Goal: Obtain resource: Download file/media

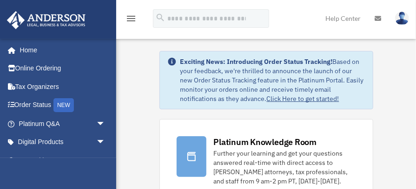
click at [311, 20] on img at bounding box center [402, 18] width 14 height 13
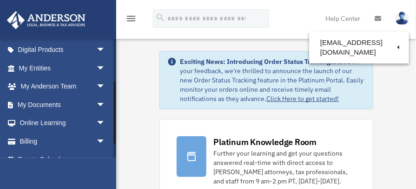
scroll to position [99, 0]
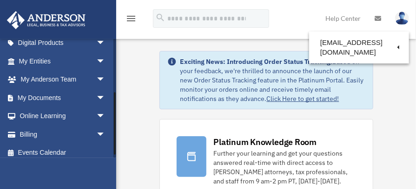
drag, startPoint x: 114, startPoint y: 83, endPoint x: 119, endPoint y: 137, distance: 54.1
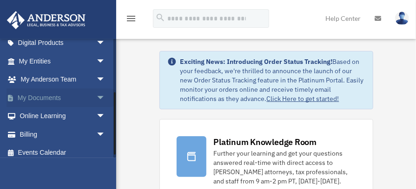
click at [96, 98] on span "arrow_drop_down" at bounding box center [105, 98] width 19 height 19
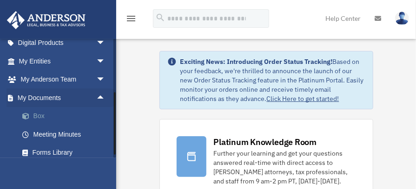
click at [38, 116] on link "Box" at bounding box center [66, 116] width 106 height 19
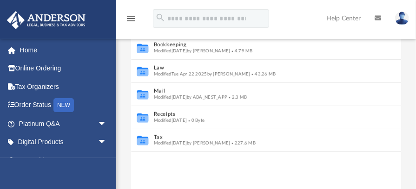
scroll to position [104, 0]
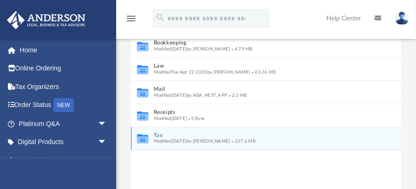
click at [151, 138] on div "Collaborated Folder Tax Modified Thu Aug 21 2025 by Melinda Milheim 227.6 MB" at bounding box center [266, 138] width 270 height 23
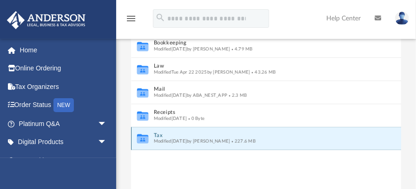
click at [144, 139] on icon "grid" at bounding box center [142, 140] width 11 height 7
click at [140, 139] on icon "grid" at bounding box center [142, 140] width 11 height 7
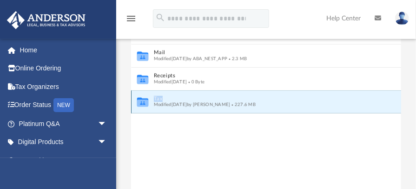
scroll to position [138, 0]
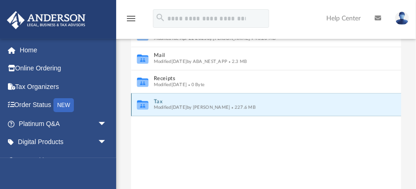
click at [142, 102] on icon "grid" at bounding box center [142, 105] width 11 height 9
drag, startPoint x: 142, startPoint y: 102, endPoint x: 175, endPoint y: 133, distance: 44.7
click at [175, 133] on div "Collaborated Folder Bookkeeping Modified Fri Jul 5 2024 by Melinda Milheim 4.79…" at bounding box center [266, 105] width 270 height 211
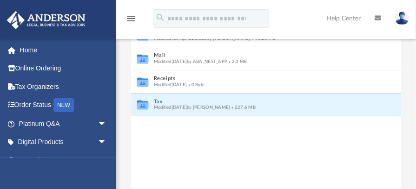
drag, startPoint x: 150, startPoint y: 108, endPoint x: 142, endPoint y: 135, distance: 28.8
click at [142, 135] on div "Collaborated Folder Bookkeeping Modified Fri Jul 5 2024 by Melinda Milheim 4.79…" at bounding box center [266, 105] width 270 height 211
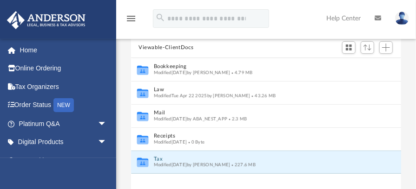
scroll to position [75, 0]
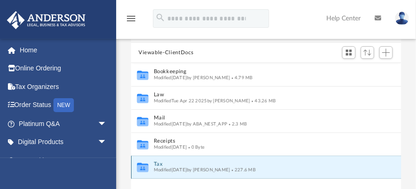
click at [158, 163] on button "Tax" at bounding box center [260, 165] width 212 height 6
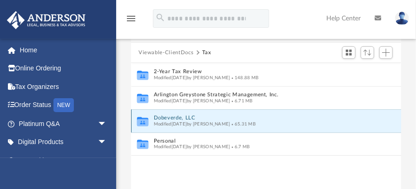
click at [165, 117] on button "Dobeverde, LLC" at bounding box center [260, 119] width 212 height 6
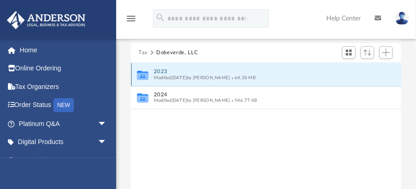
click at [161, 70] on button "2023" at bounding box center [260, 72] width 212 height 6
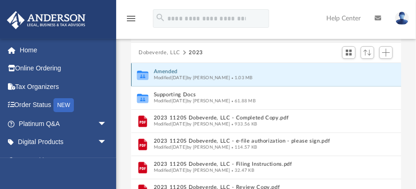
click at [167, 73] on button "Amended" at bounding box center [260, 72] width 212 height 6
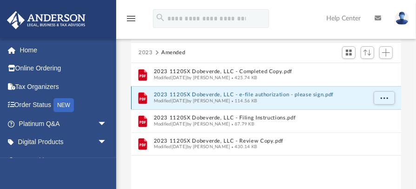
click at [201, 94] on button "2023 1120SX Dobeverde, LLC - e-file authorization - please sign.pdf" at bounding box center [260, 95] width 212 height 6
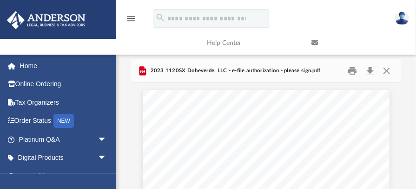
scroll to position [22, 0]
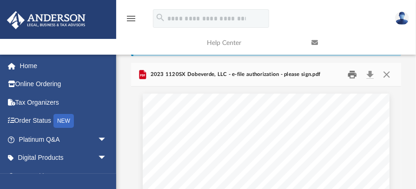
click at [352, 73] on button "Print" at bounding box center [352, 74] width 19 height 14
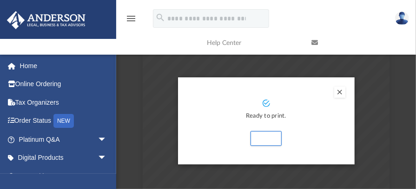
scroll to position [79, 0]
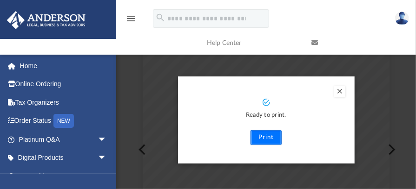
click at [267, 137] on button "Print" at bounding box center [265, 138] width 31 height 15
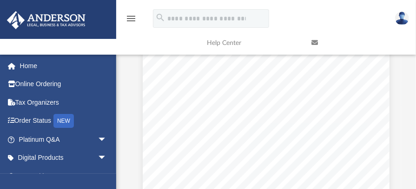
click at [331, 22] on div "menu search Site Menu add christopherzebradesign@gmail.com My Profile Reset Pas…" at bounding box center [208, 30] width 402 height 47
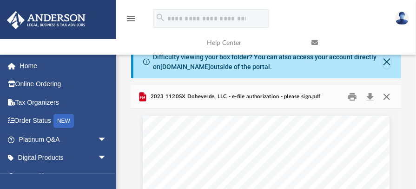
click at [388, 98] on button "Close" at bounding box center [386, 97] width 17 height 14
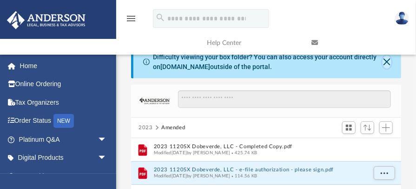
click at [386, 63] on button "Close" at bounding box center [386, 62] width 9 height 13
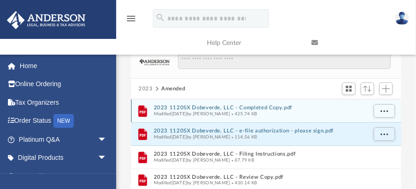
click at [188, 107] on button "2023 1120SX Dobeverde, LLC - Completed Copy.pdf" at bounding box center [260, 108] width 212 height 6
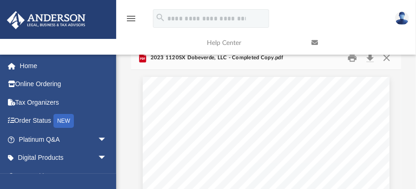
click at [353, 60] on link at bounding box center [356, 43] width 104 height 37
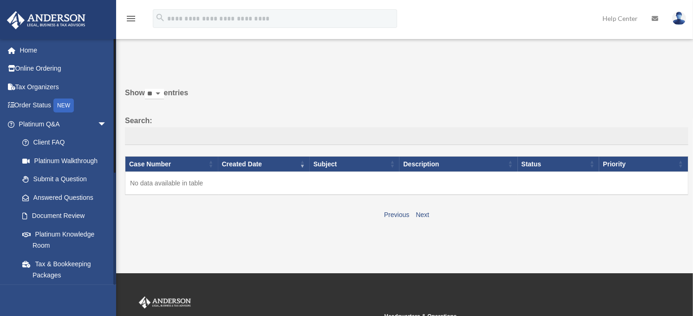
drag, startPoint x: 114, startPoint y: 129, endPoint x: 148, endPoint y: 62, distance: 75.4
click at [148, 62] on div "Past Questions & Answers mmilheim@asu.edu Sign Out christopherzebradesign@gmail…" at bounding box center [346, 137] width 693 height 218
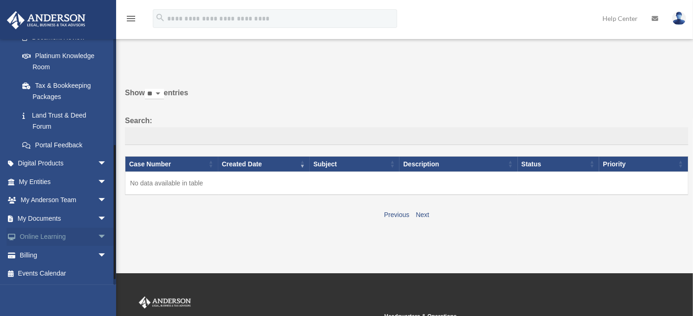
scroll to position [201, 0]
drag, startPoint x: 114, startPoint y: 118, endPoint x: 117, endPoint y: 279, distance: 160.2
click at [117, 189] on div "menu search Site Menu add christopherzebradesign@gmail.com My Profile Reset Pas…" at bounding box center [346, 223] width 693 height 447
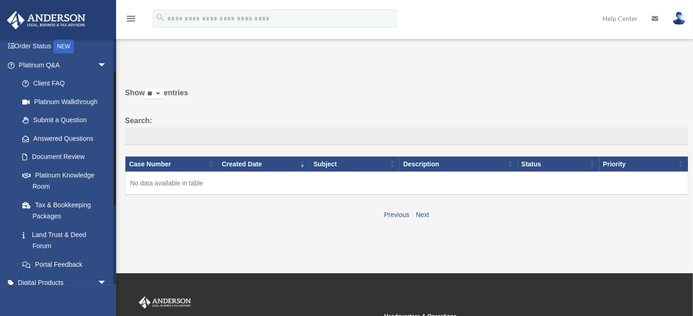
scroll to position [0, 0]
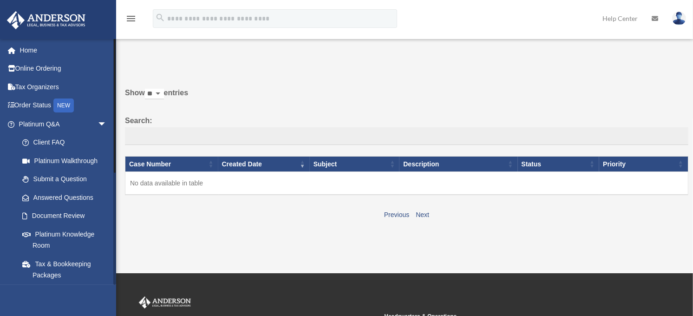
drag, startPoint x: 113, startPoint y: 272, endPoint x: 122, endPoint y: 132, distance: 140.1
click at [122, 132] on div "Past Questions & Answers mmilheim@asu.edu Sign Out christopherzebradesign@gmail…" at bounding box center [346, 137] width 693 height 218
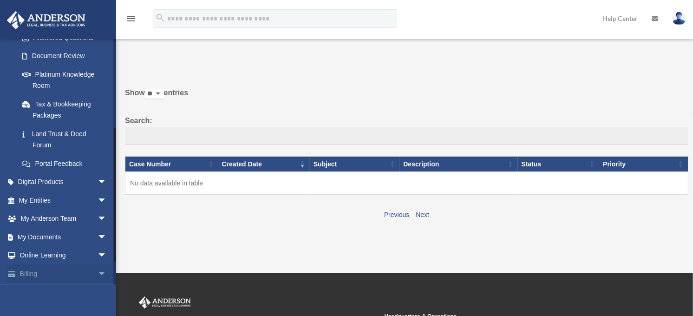
scroll to position [201, 0]
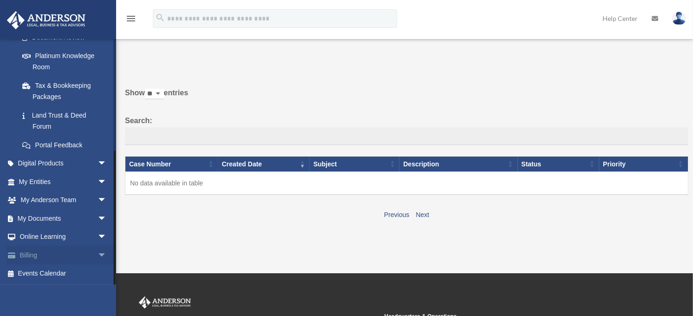
drag, startPoint x: 114, startPoint y: 135, endPoint x: 104, endPoint y: 257, distance: 123.0
click at [104, 189] on div "mmilheim@asu.edu Sign Out christopherzebradesign@gmail.com Home Online Ordering…" at bounding box center [58, 162] width 116 height 246
click at [98, 189] on span "arrow_drop_down" at bounding box center [107, 218] width 19 height 19
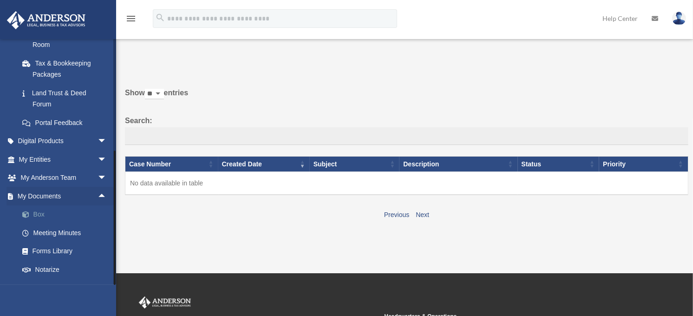
click at [38, 189] on link "Box" at bounding box center [67, 214] width 108 height 19
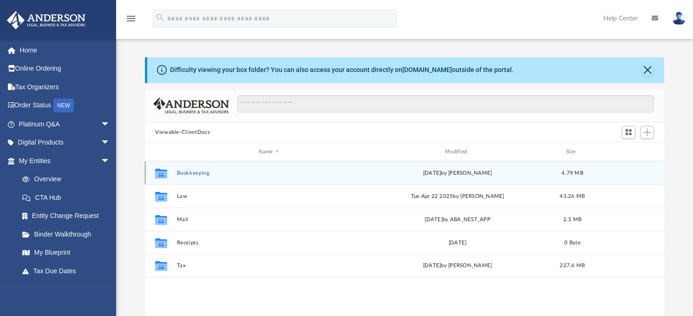
scroll to position [202, 511]
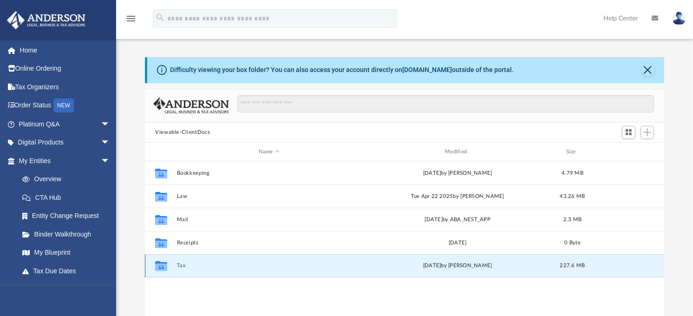
click at [180, 266] on button "Tax" at bounding box center [269, 266] width 184 height 6
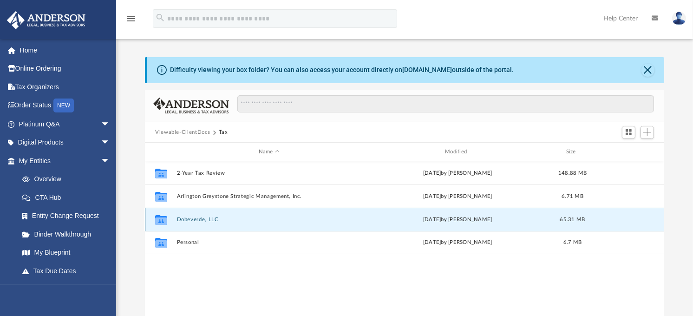
click at [190, 221] on button "Dobeverde, LLC" at bounding box center [269, 219] width 184 height 6
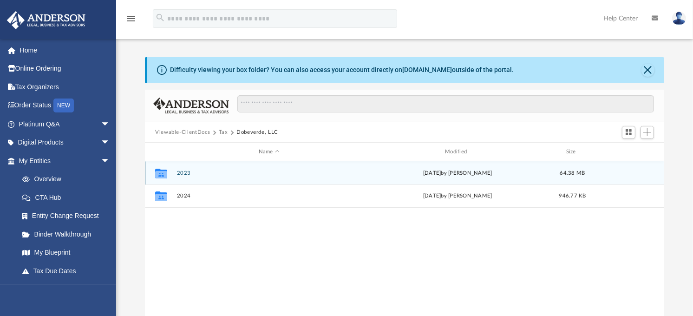
click at [183, 172] on button "2023" at bounding box center [269, 173] width 184 height 6
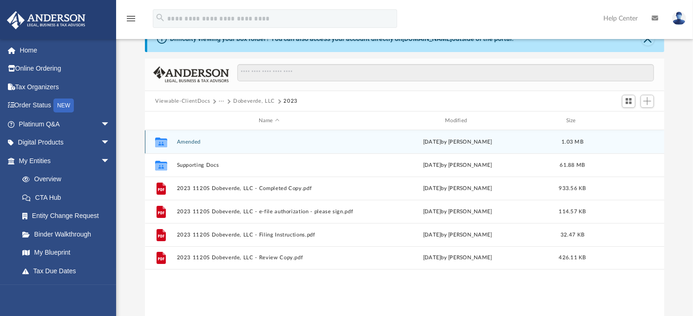
scroll to position [43, 0]
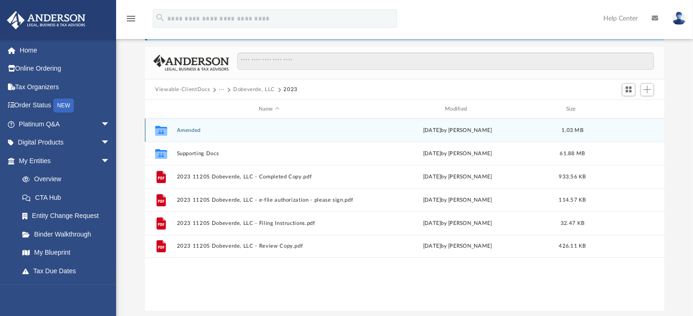
click at [183, 131] on button "Amended" at bounding box center [269, 130] width 184 height 6
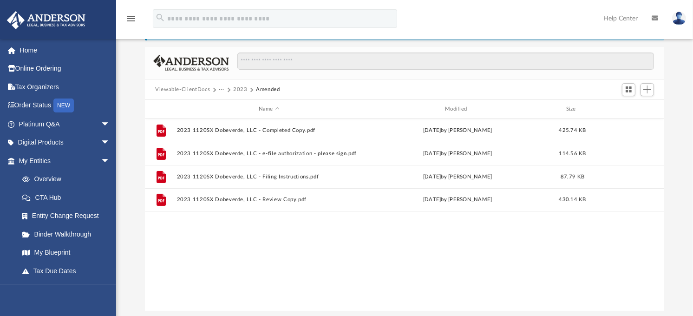
click at [272, 262] on div "File 2023 1120SX Dobeverde, LLC - Completed Copy.pdf Fri Jun 14 2024 by Jasmine…" at bounding box center [404, 214] width 519 height 192
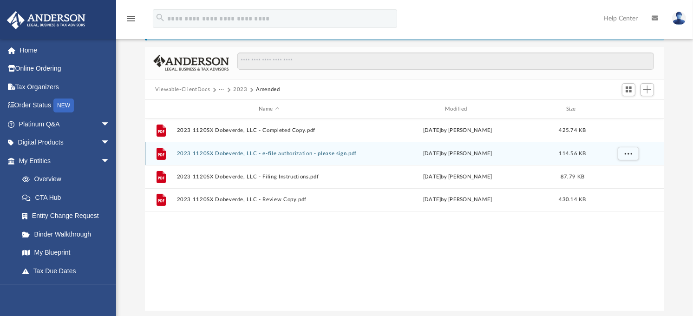
click at [300, 154] on button "2023 1120SX Dobeverde, LLC - e-file authorization - please sign.pdf" at bounding box center [269, 153] width 184 height 6
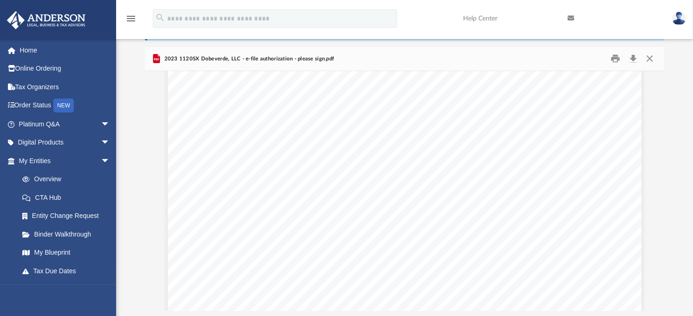
scroll to position [0, 0]
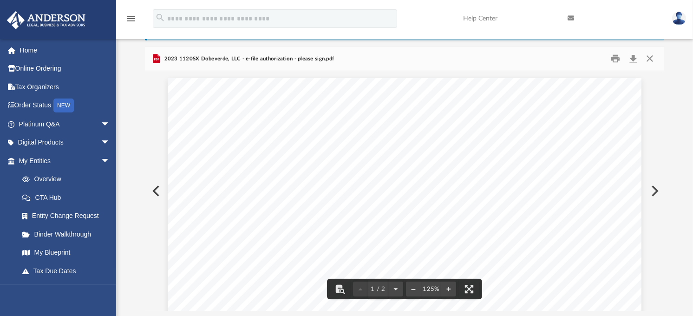
click at [155, 189] on button "Preview" at bounding box center [155, 191] width 20 height 26
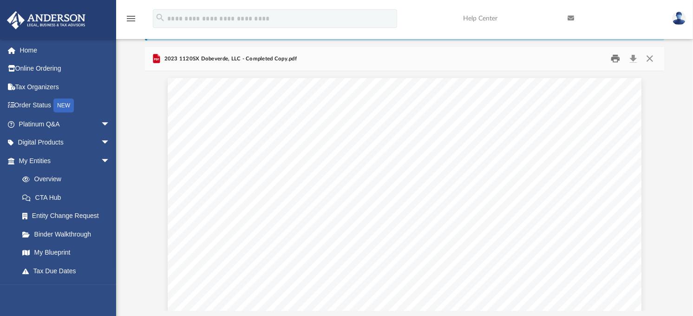
click at [614, 60] on button "Print" at bounding box center [616, 59] width 19 height 14
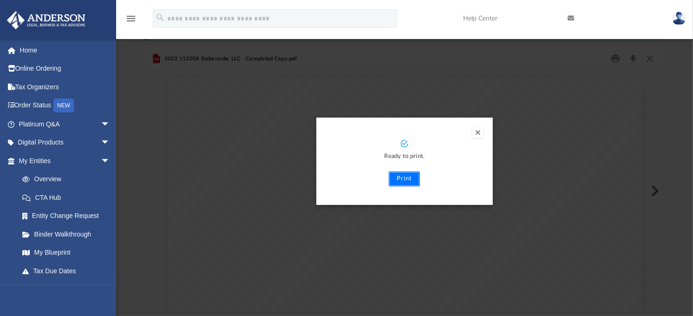
click at [412, 176] on button "Print" at bounding box center [404, 178] width 31 height 15
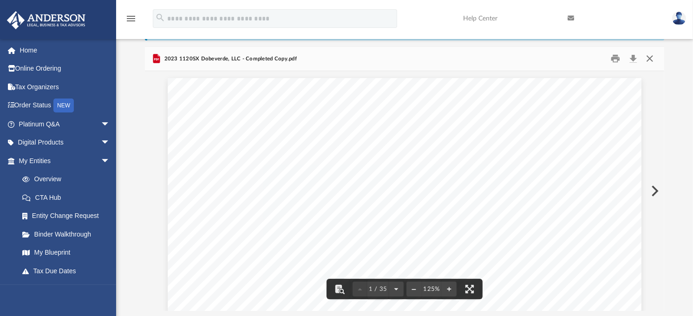
click at [647, 57] on button "Close" at bounding box center [649, 59] width 17 height 14
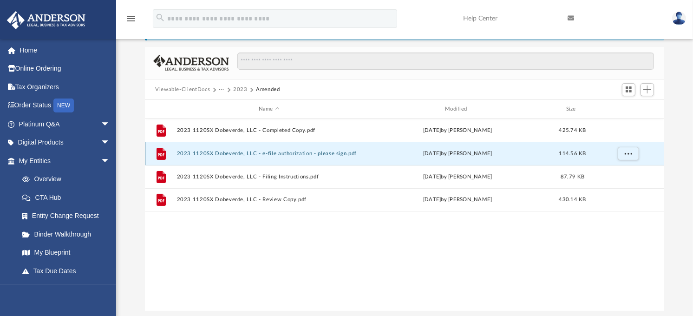
click at [290, 153] on button "2023 1120SX Dobeverde, LLC - e-file authorization - please sign.pdf" at bounding box center [269, 153] width 184 height 6
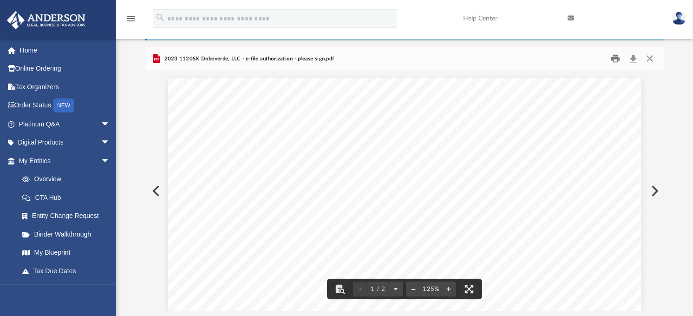
click at [613, 61] on button "Print" at bounding box center [616, 59] width 19 height 14
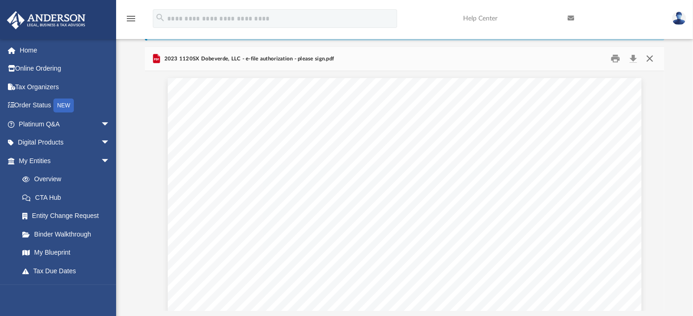
click at [645, 60] on button "Close" at bounding box center [649, 59] width 17 height 14
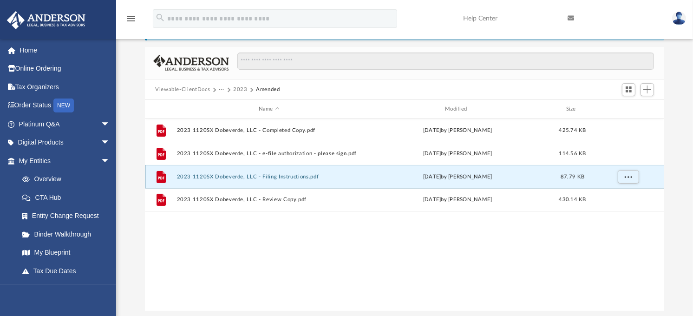
click at [251, 175] on button "2023 1120SX Dobeverde, LLC - Filing Instructions.pdf" at bounding box center [269, 177] width 184 height 6
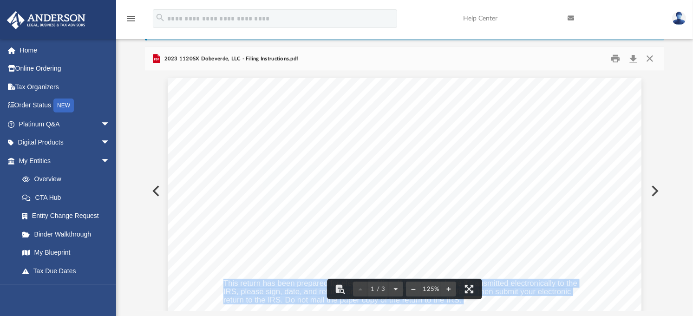
drag, startPoint x: 251, startPoint y: 175, endPoint x: 514, endPoint y: 110, distance: 270.8
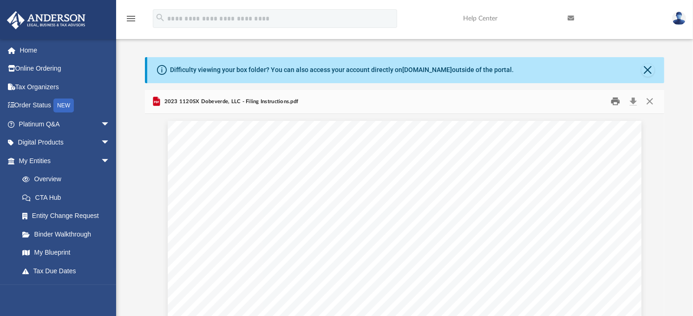
click at [615, 101] on button "Print" at bounding box center [616, 101] width 19 height 14
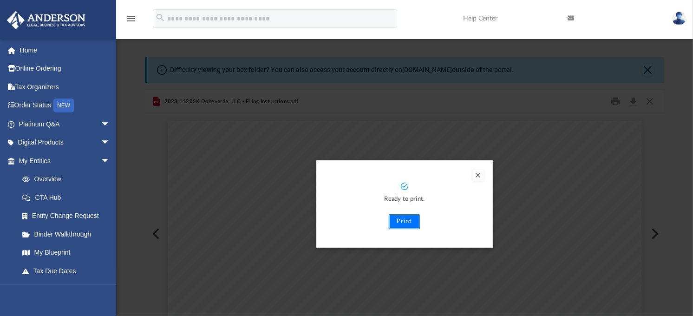
click at [403, 219] on button "Print" at bounding box center [404, 221] width 31 height 15
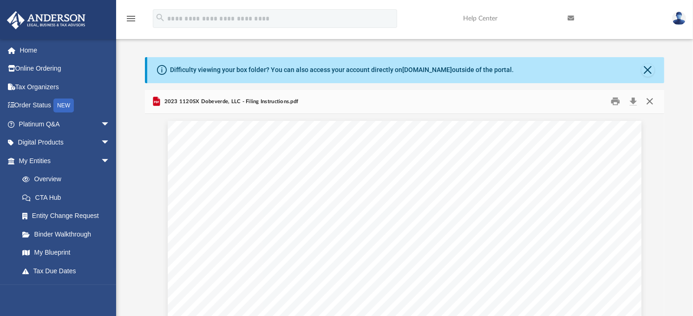
click at [649, 99] on button "Close" at bounding box center [649, 101] width 17 height 14
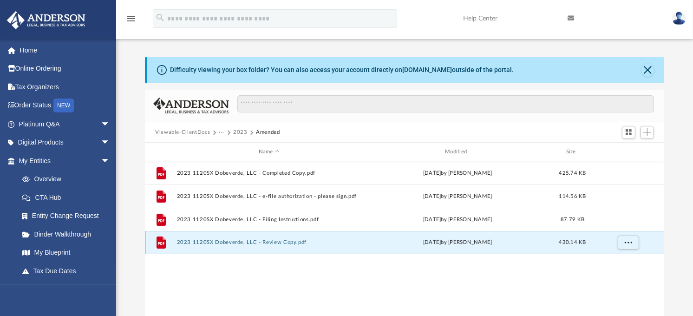
click at [241, 243] on button "2023 1120SX Dobeverde, LLC - Review Copy.pdf" at bounding box center [269, 243] width 184 height 6
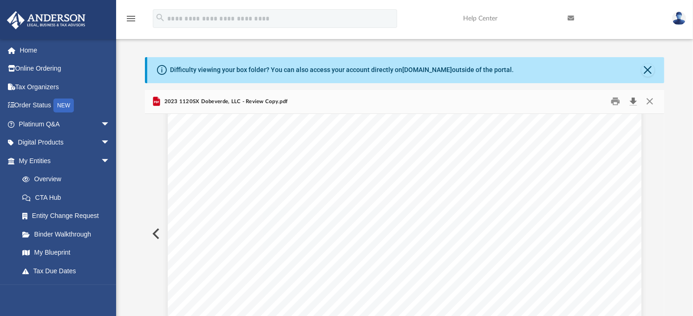
click at [633, 104] on button "Download" at bounding box center [633, 101] width 17 height 14
click at [689, 168] on div "Difficulty viewing your box folder? You can also access your account directly o…" at bounding box center [404, 205] width 577 height 297
click at [632, 103] on button "Download" at bounding box center [633, 101] width 17 height 14
click at [649, 99] on button "Close" at bounding box center [649, 101] width 17 height 14
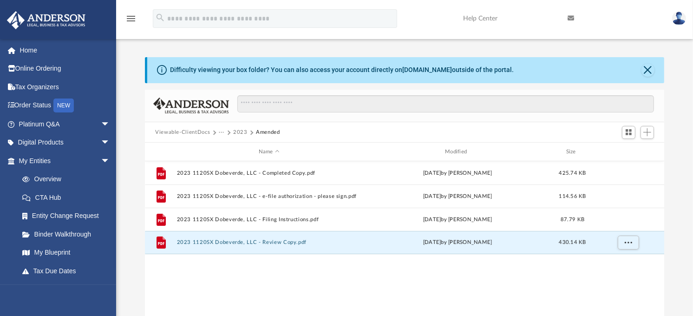
click at [184, 129] on button "Viewable-ClientDocs" at bounding box center [182, 132] width 55 height 8
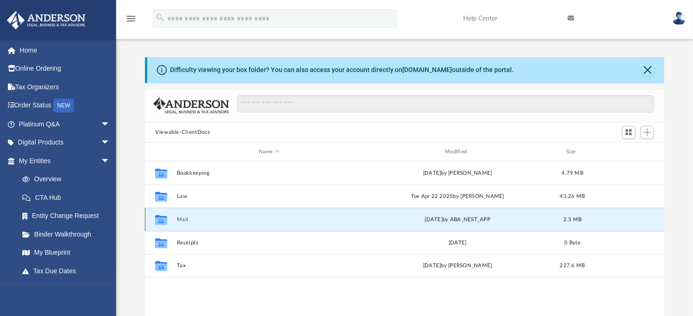
click at [180, 222] on button "Mail" at bounding box center [269, 219] width 184 height 6
click at [183, 216] on button "Mail" at bounding box center [269, 219] width 184 height 6
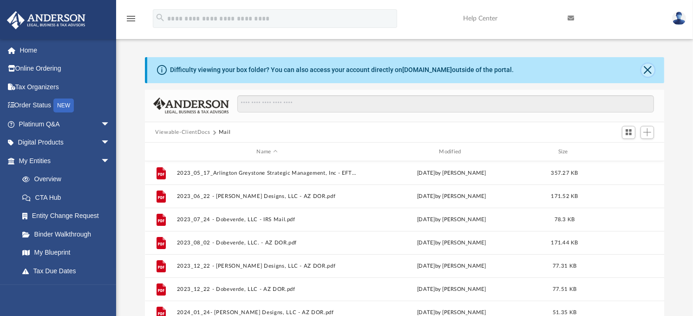
click at [645, 71] on button "Close" at bounding box center [647, 70] width 13 height 13
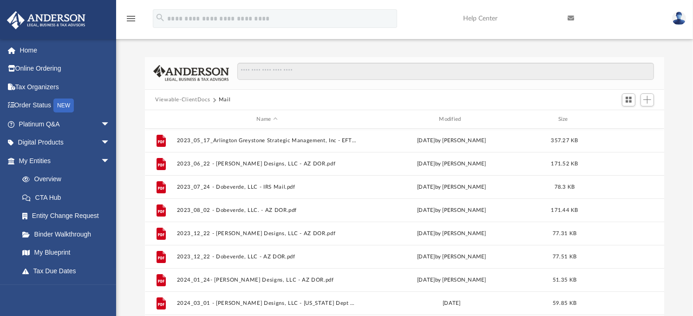
click at [184, 98] on button "Viewable-ClientDocs" at bounding box center [182, 100] width 55 height 8
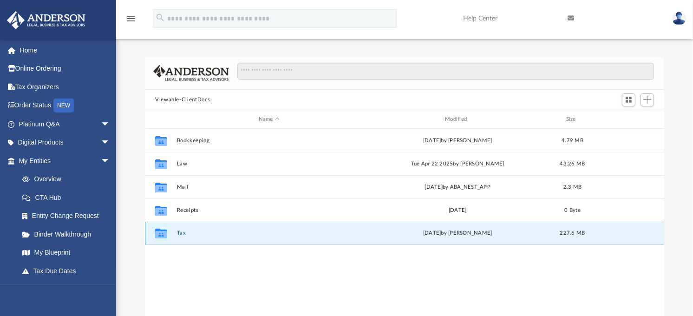
click at [182, 235] on button "Tax" at bounding box center [269, 233] width 184 height 6
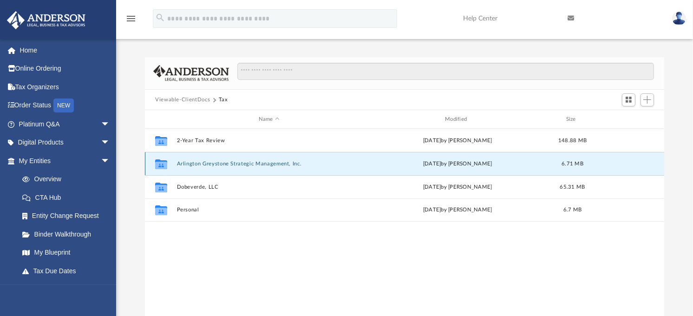
click at [198, 165] on button "Arlington Greystone Strategic Management, Inc." at bounding box center [269, 164] width 184 height 6
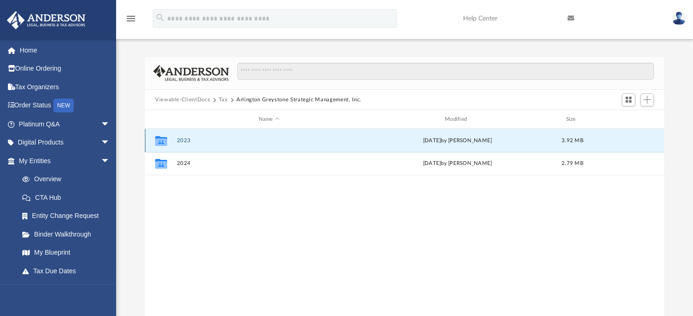
click at [184, 141] on button "2023" at bounding box center [269, 140] width 184 height 6
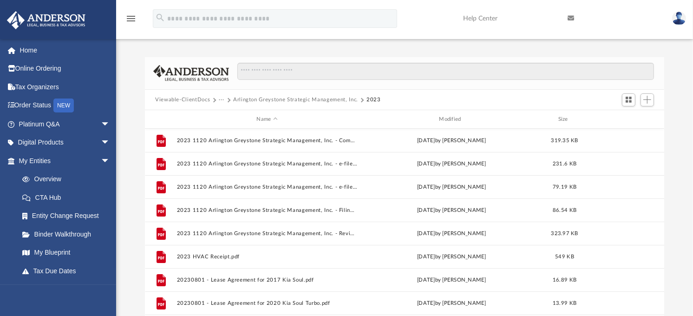
click at [194, 99] on button "Viewable-ClientDocs" at bounding box center [182, 100] width 55 height 8
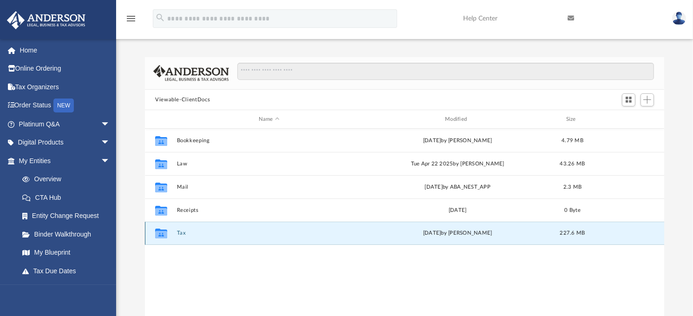
click at [179, 236] on button "Tax" at bounding box center [269, 233] width 184 height 6
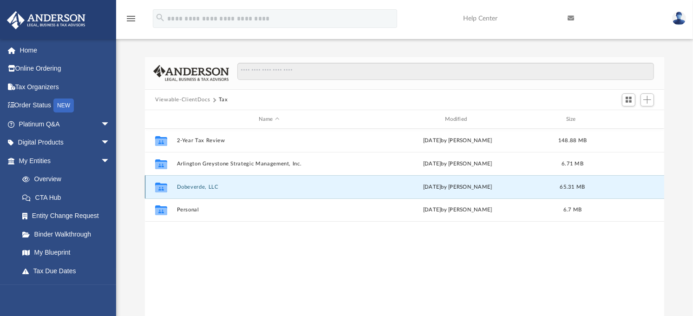
click at [191, 189] on button "Dobeverde, LLC" at bounding box center [269, 187] width 184 height 6
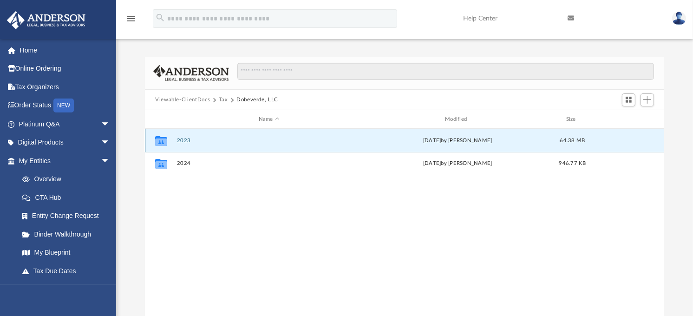
click at [180, 139] on button "2023" at bounding box center [269, 140] width 184 height 6
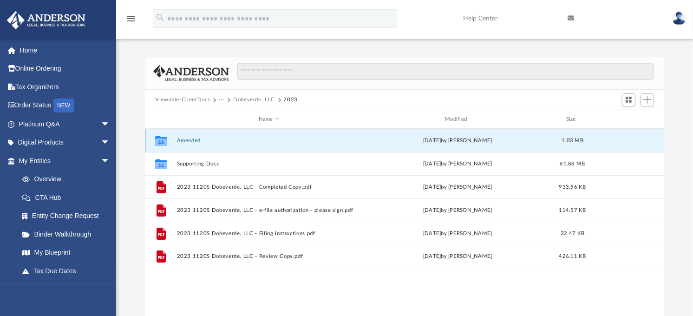
click at [189, 141] on button "Amended" at bounding box center [269, 140] width 184 height 6
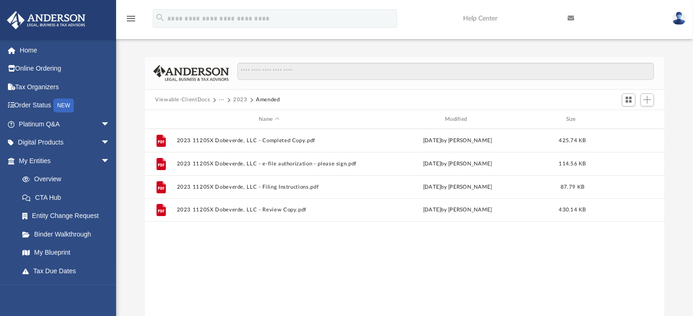
click at [237, 99] on button "2023" at bounding box center [240, 100] width 14 height 8
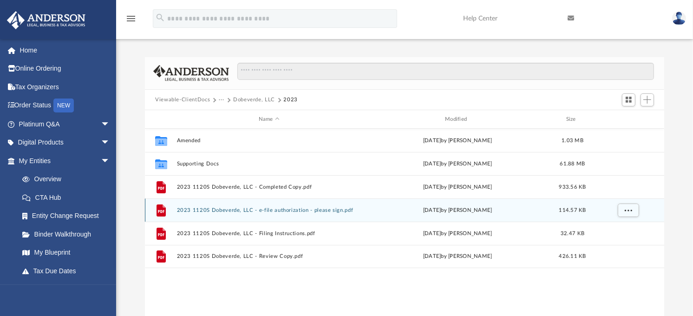
click at [303, 209] on button "2023 1120S Dobeverde, LLC - e-file authorization - please sign.pdf" at bounding box center [269, 210] width 184 height 6
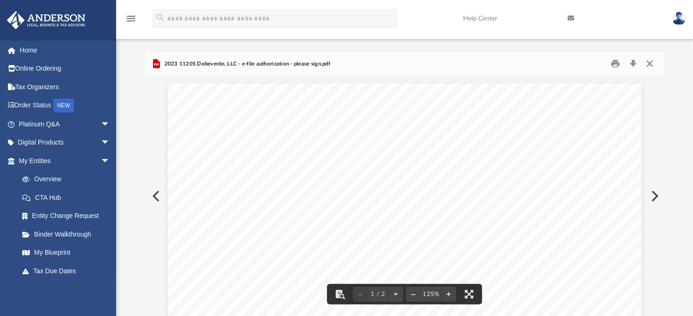
click at [648, 65] on button "Close" at bounding box center [649, 64] width 17 height 14
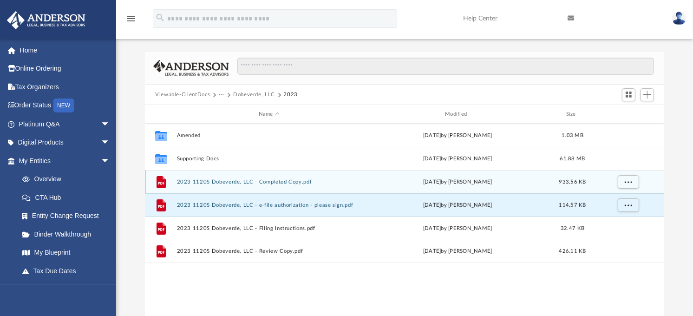
click at [286, 183] on button "2023 1120S Dobeverde, LLC - Completed Copy.pdf" at bounding box center [269, 182] width 184 height 6
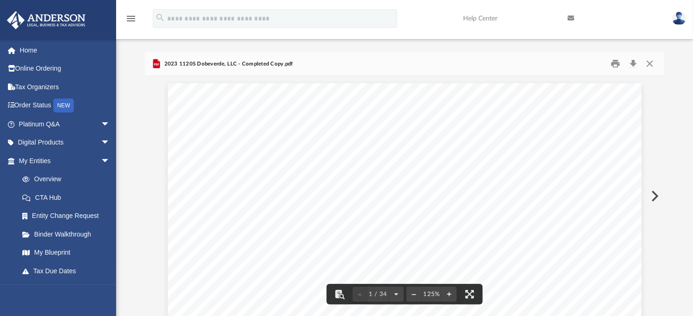
scroll to position [51, 0]
click at [613, 66] on button "Print" at bounding box center [616, 64] width 19 height 14
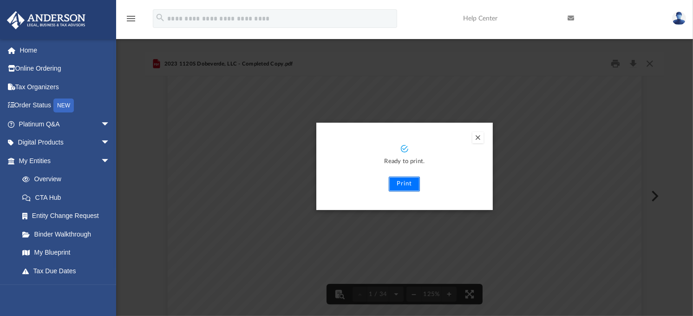
click at [406, 185] on button "Print" at bounding box center [404, 183] width 31 height 15
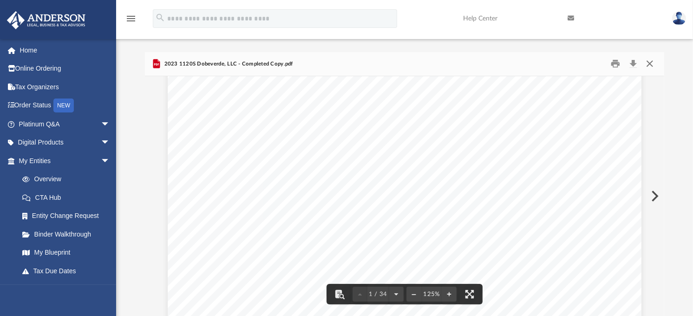
click at [648, 65] on button "Close" at bounding box center [649, 64] width 17 height 14
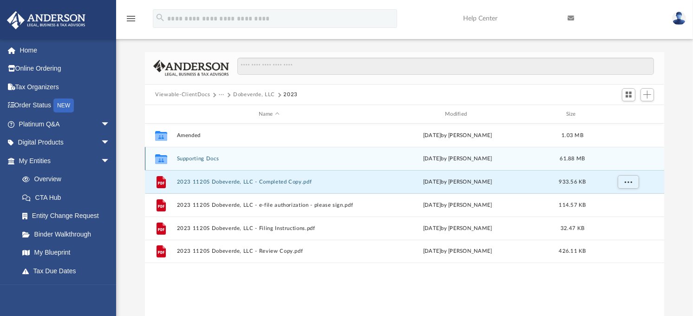
click at [202, 157] on button "Supporting Docs" at bounding box center [269, 159] width 184 height 6
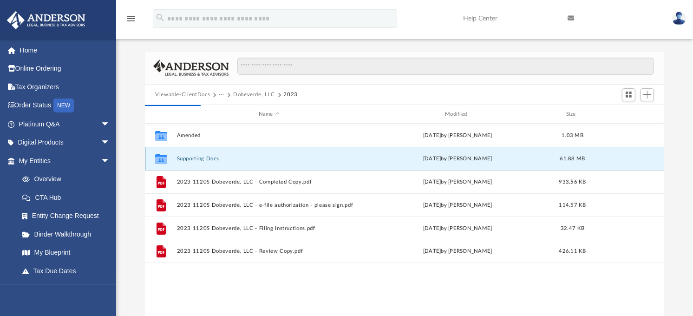
click at [202, 159] on button "Supporting Docs" at bounding box center [269, 159] width 184 height 6
click at [181, 159] on button "Supporting Docs" at bounding box center [269, 159] width 184 height 6
click at [189, 158] on button "Supporting Docs" at bounding box center [269, 159] width 184 height 6
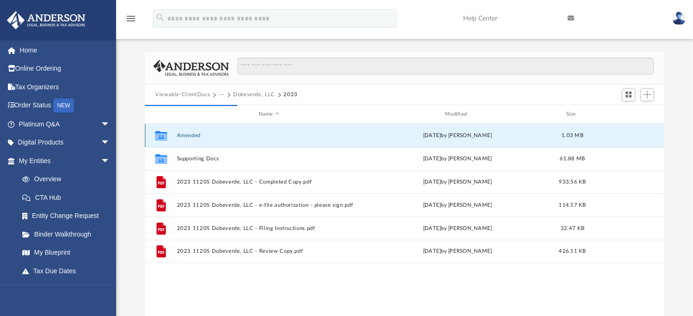
click at [193, 136] on button "Amended" at bounding box center [269, 135] width 184 height 6
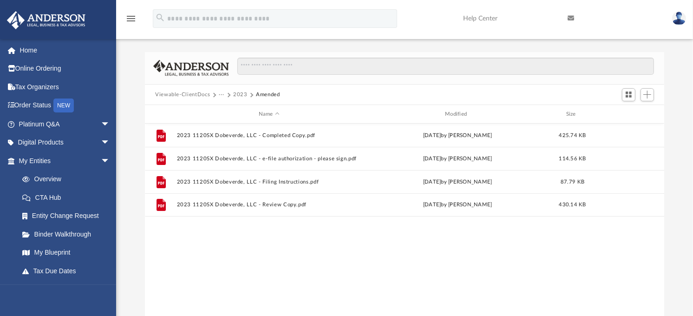
click at [331, 279] on div "File 2023 1120SX Dobeverde, LLC - Completed Copy.pdf Fri Jun 14 2024 by Jasmine…" at bounding box center [404, 220] width 519 height 192
click at [239, 95] on button "2023" at bounding box center [240, 95] width 14 height 8
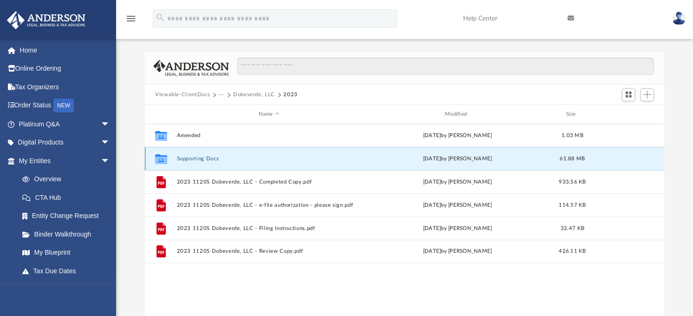
click at [197, 158] on button "Supporting Docs" at bounding box center [269, 159] width 184 height 6
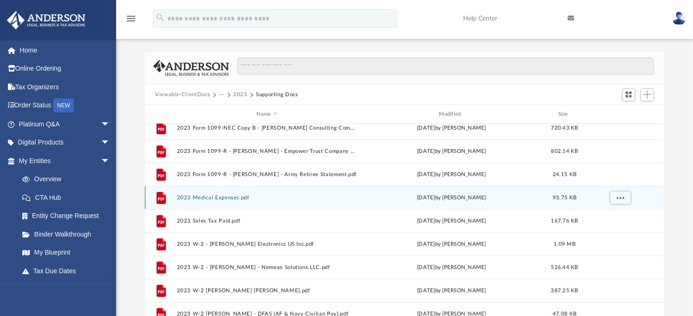
scroll to position [258, 0]
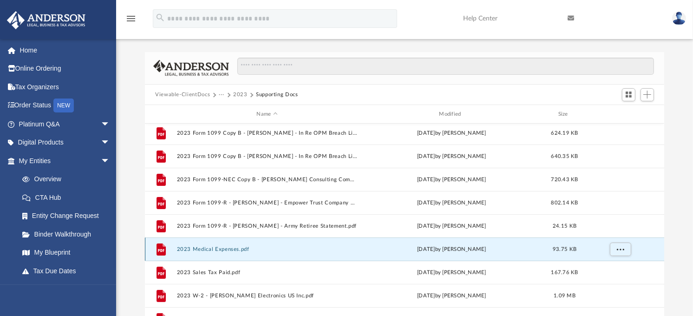
click at [214, 248] on button "2023 Medical Expenses.pdf" at bounding box center [267, 249] width 181 height 6
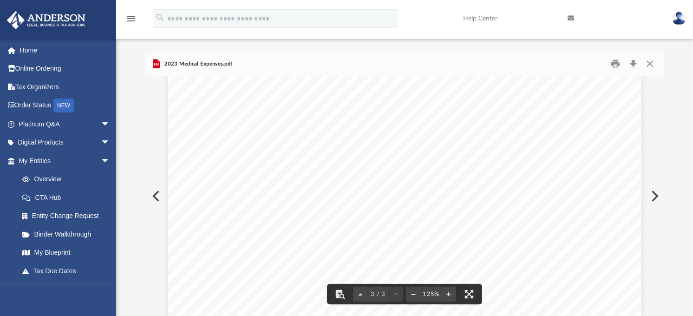
scroll to position [1435, 0]
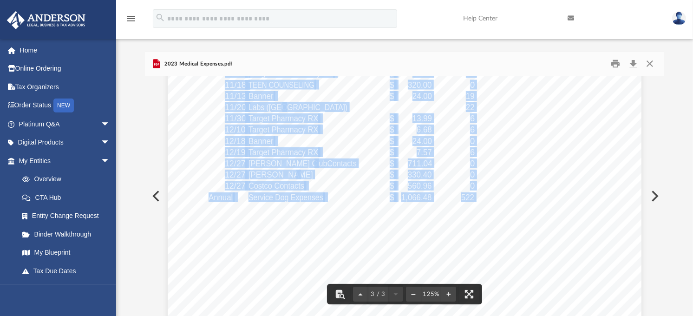
drag, startPoint x: 659, startPoint y: 266, endPoint x: 651, endPoint y: 135, distance: 131.3
click at [651, 135] on body "X Get a chance to win 6 months of Platinum for free just by filling out this su…" at bounding box center [346, 252] width 693 height 515
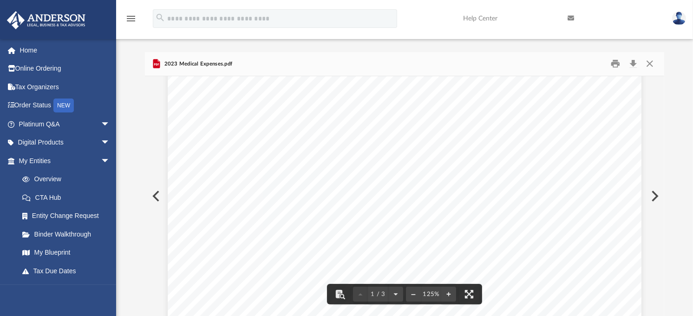
scroll to position [0, 0]
drag, startPoint x: 653, startPoint y: 63, endPoint x: 653, endPoint y: 72, distance: 9.8
click at [653, 63] on button "Close" at bounding box center [649, 64] width 17 height 14
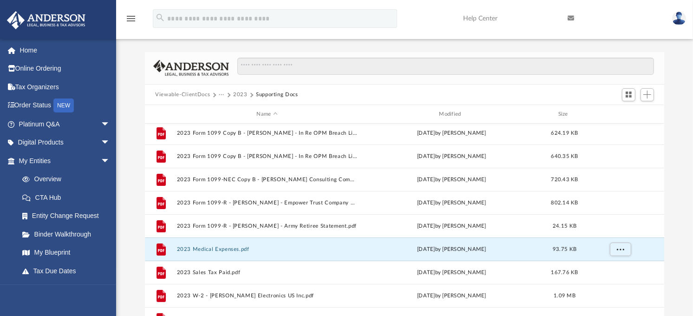
click at [240, 95] on button "2023" at bounding box center [240, 95] width 14 height 8
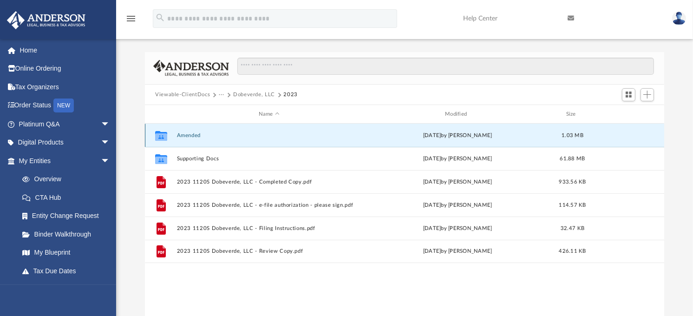
click at [184, 137] on button "Amended" at bounding box center [269, 135] width 184 height 6
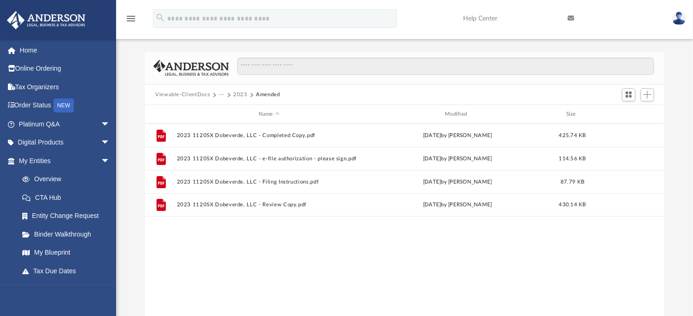
click at [242, 93] on button "2023" at bounding box center [240, 95] width 14 height 8
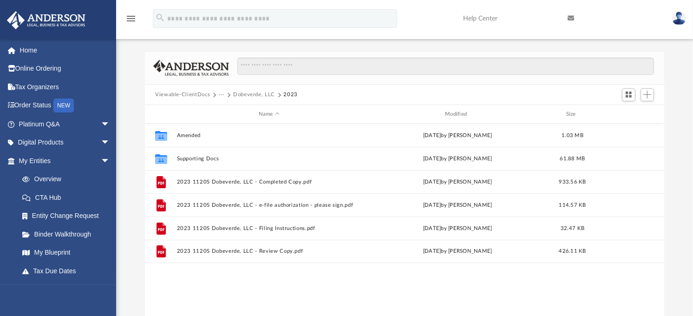
click at [200, 94] on button "Viewable-ClientDocs" at bounding box center [182, 95] width 55 height 8
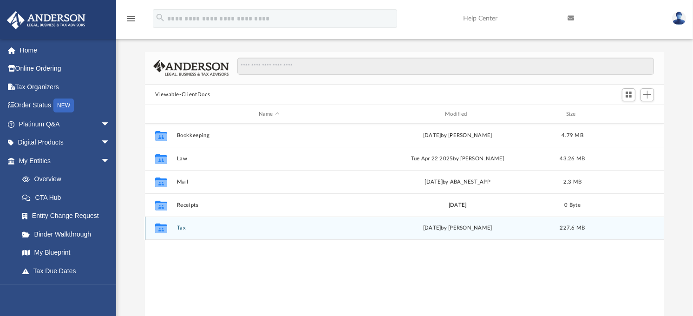
click at [182, 229] on button "Tax" at bounding box center [269, 228] width 184 height 6
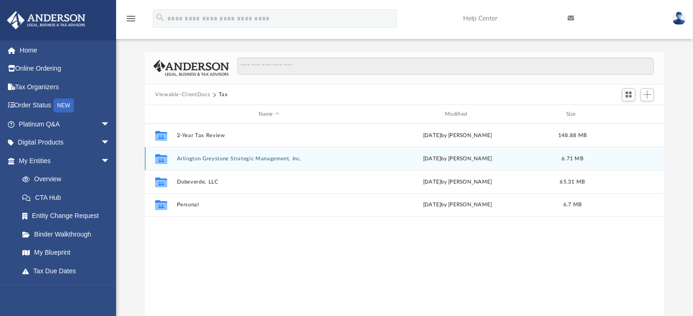
click at [189, 160] on button "Arlington Greystone Strategic Management, Inc." at bounding box center [269, 159] width 184 height 6
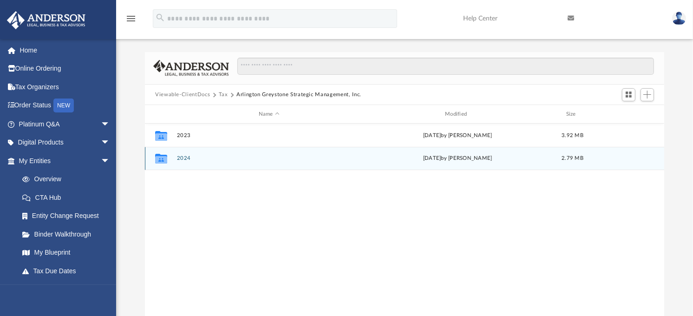
click at [185, 157] on button "2024" at bounding box center [269, 159] width 184 height 6
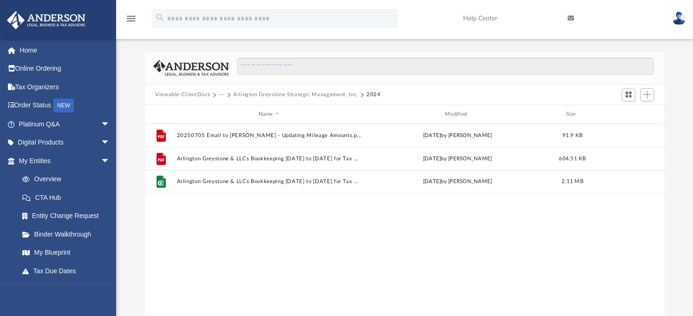
click at [294, 95] on button "Arlington Greystone Strategic Management, Inc." at bounding box center [295, 95] width 125 height 8
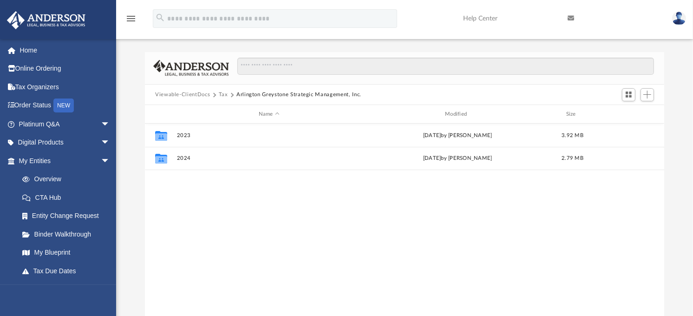
click at [219, 94] on button "Tax" at bounding box center [223, 95] width 9 height 8
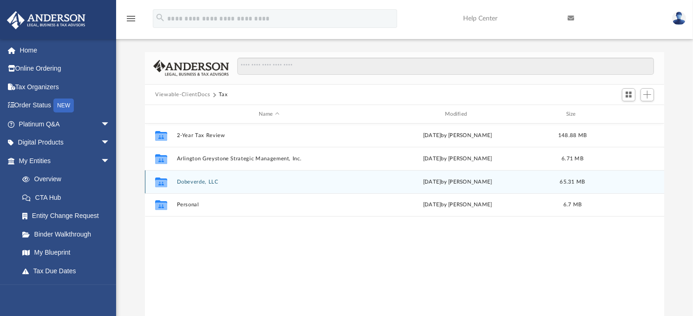
click at [189, 182] on button "Dobeverde, LLC" at bounding box center [269, 182] width 184 height 6
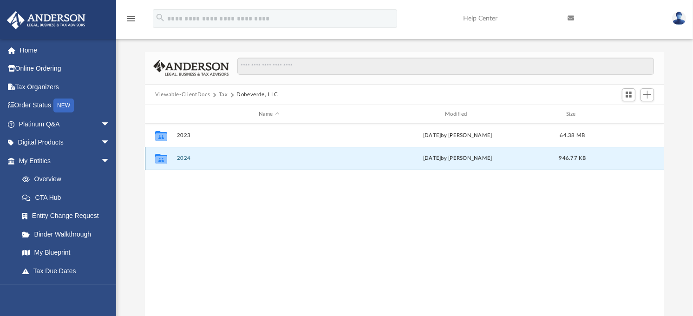
drag, startPoint x: 187, startPoint y: 158, endPoint x: 200, endPoint y: 168, distance: 16.3
click at [186, 158] on button "2024" at bounding box center [269, 159] width 184 height 6
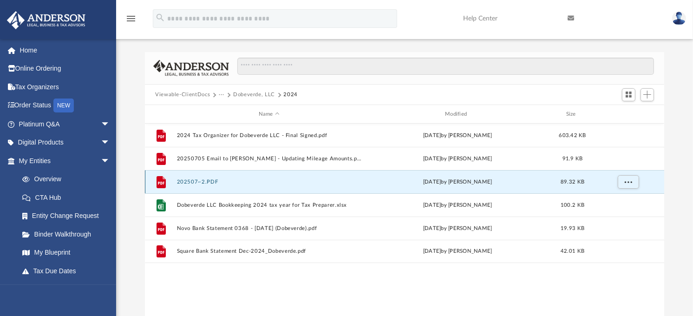
click at [192, 183] on button "202507~2.PDF" at bounding box center [269, 182] width 184 height 6
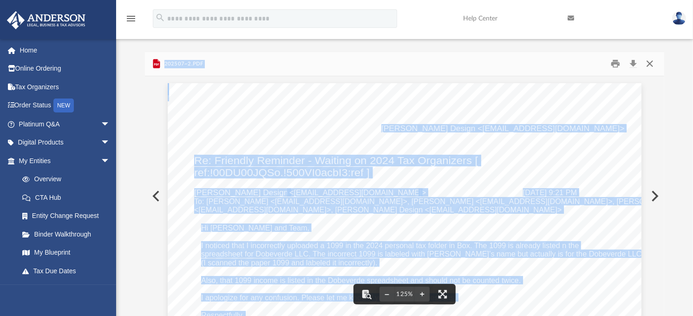
click at [647, 64] on button "Close" at bounding box center [649, 64] width 17 height 14
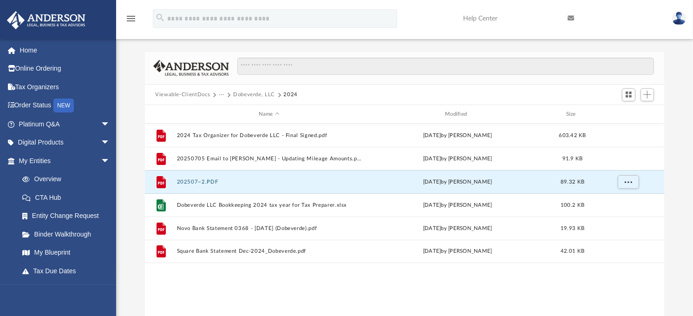
click at [245, 95] on button "Dobeverde, LLC" at bounding box center [254, 95] width 42 height 8
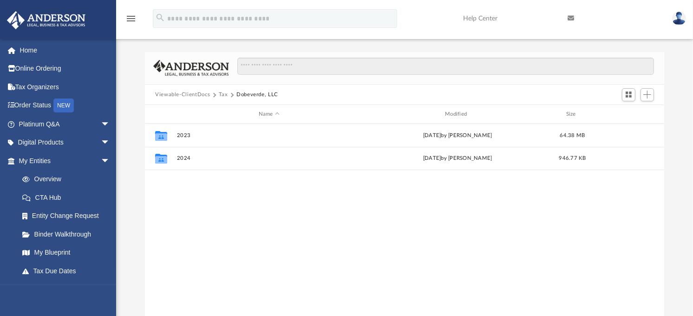
click at [223, 94] on button "Tax" at bounding box center [223, 95] width 9 height 8
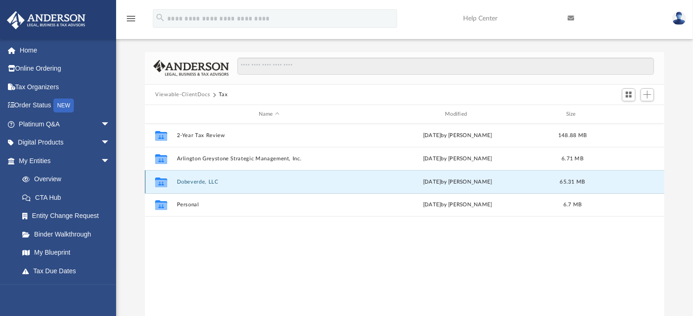
click at [200, 179] on button "Dobeverde, LLC" at bounding box center [269, 182] width 184 height 6
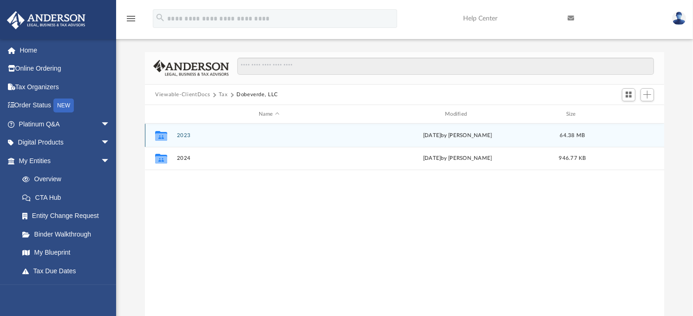
click at [184, 132] on button "2023" at bounding box center [269, 135] width 184 height 6
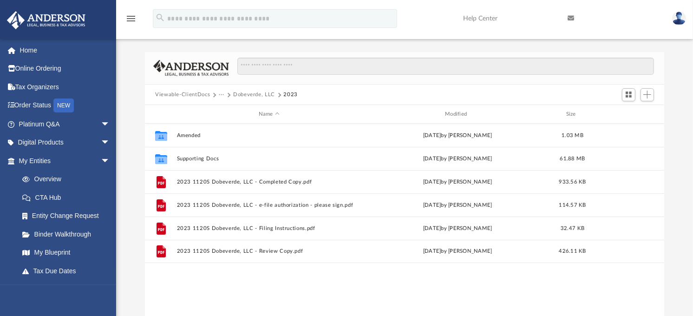
click at [200, 94] on button "Viewable-ClientDocs" at bounding box center [182, 95] width 55 height 8
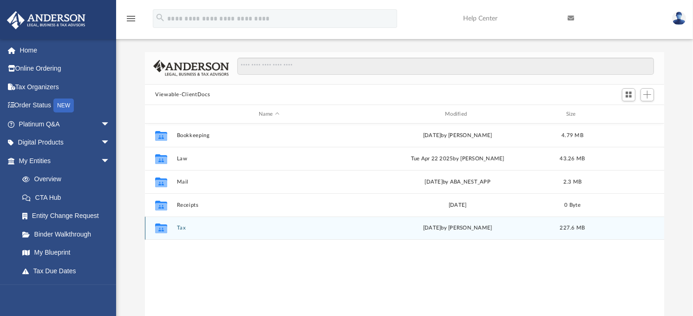
click at [184, 228] on button "Tax" at bounding box center [269, 228] width 184 height 6
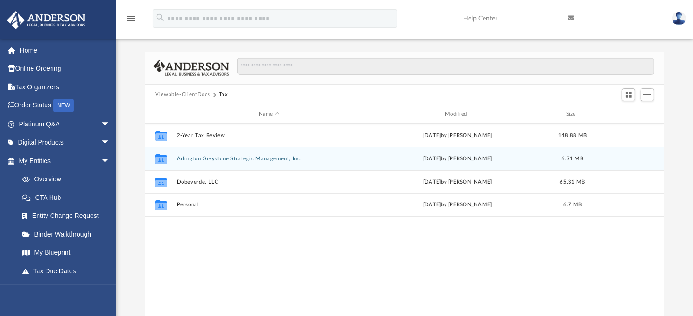
click at [220, 160] on button "Arlington Greystone Strategic Management, Inc." at bounding box center [269, 159] width 184 height 6
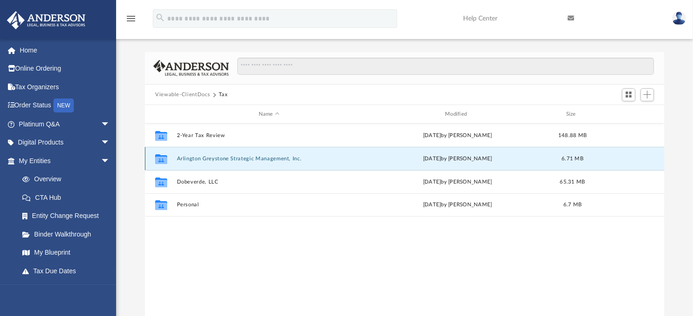
click at [220, 160] on button "Arlington Greystone Strategic Management, Inc." at bounding box center [269, 159] width 184 height 6
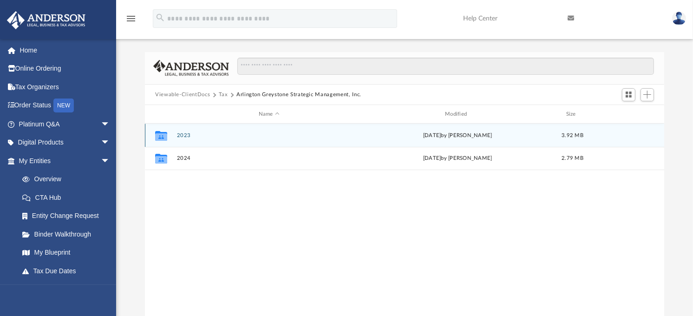
drag, startPoint x: 220, startPoint y: 160, endPoint x: 188, endPoint y: 136, distance: 40.8
click at [188, 136] on button "2023" at bounding box center [269, 135] width 184 height 6
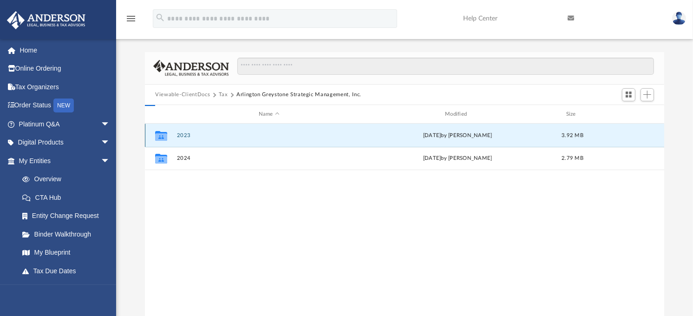
click at [188, 136] on button "2023" at bounding box center [269, 135] width 184 height 6
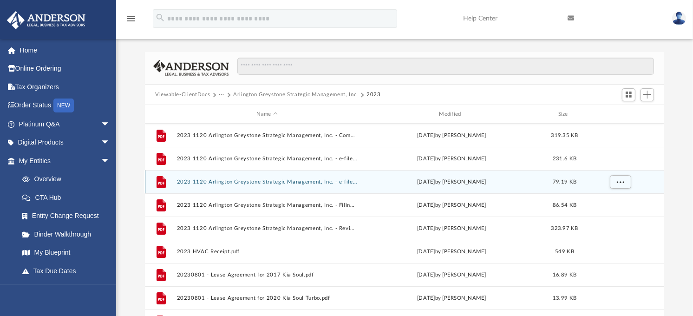
click at [294, 183] on button "2023 1120 Arlington Greystone Strategic Management, Inc. - e-file authorization…" at bounding box center [267, 182] width 181 height 6
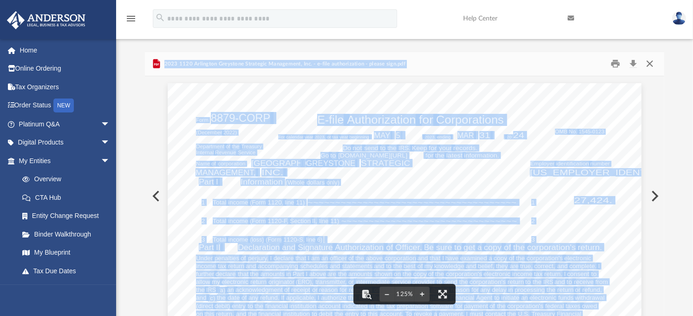
click at [651, 65] on button "Close" at bounding box center [649, 64] width 17 height 14
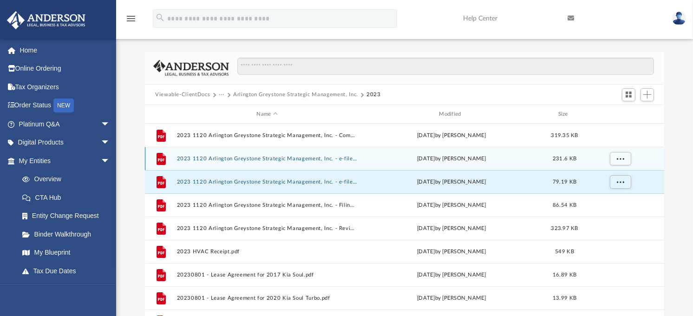
click at [315, 158] on button "2023 1120 Arlington Greystone Strategic Management, Inc. - e-file authorization…" at bounding box center [267, 159] width 181 height 6
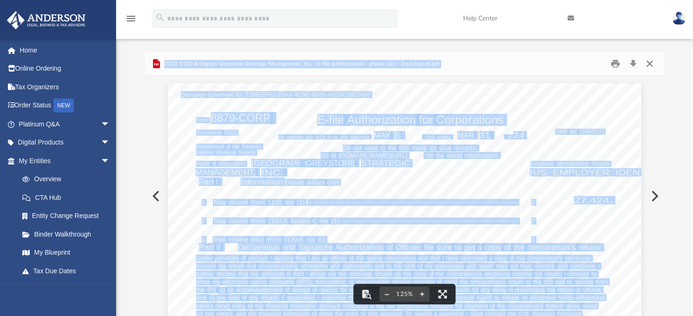
click at [646, 62] on button "Close" at bounding box center [649, 64] width 17 height 14
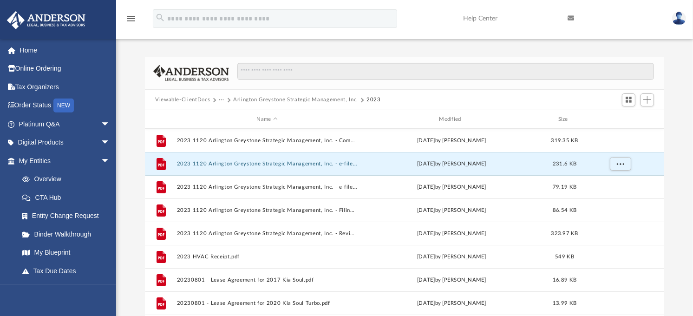
click at [219, 99] on button "···" at bounding box center [222, 100] width 6 height 8
click at [228, 117] on li "Tax" at bounding box center [227, 116] width 9 height 10
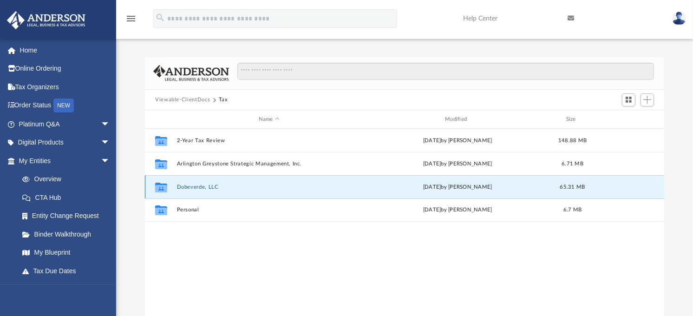
click at [199, 184] on button "Dobeverde, LLC" at bounding box center [269, 187] width 184 height 6
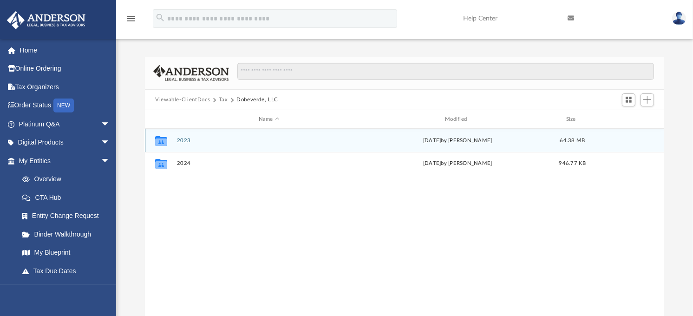
click at [183, 140] on button "2023" at bounding box center [269, 140] width 184 height 6
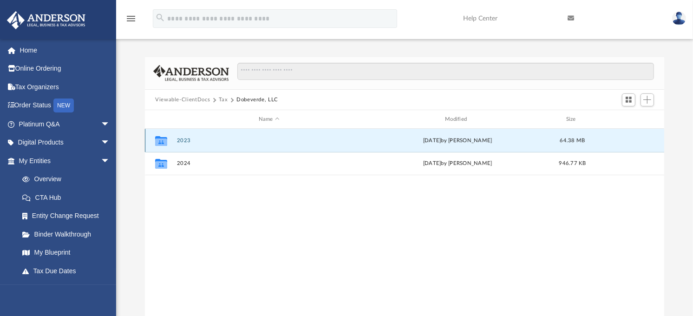
click at [183, 140] on button "2023" at bounding box center [269, 140] width 184 height 6
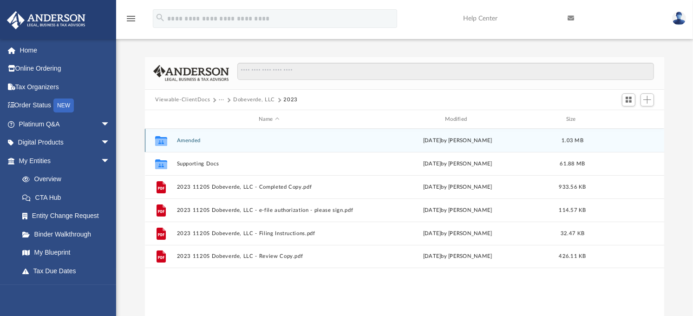
click at [189, 141] on button "Amended" at bounding box center [269, 140] width 184 height 6
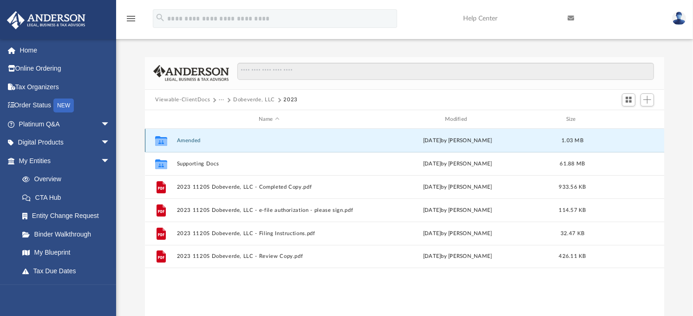
click at [189, 141] on button "Amended" at bounding box center [269, 140] width 184 height 6
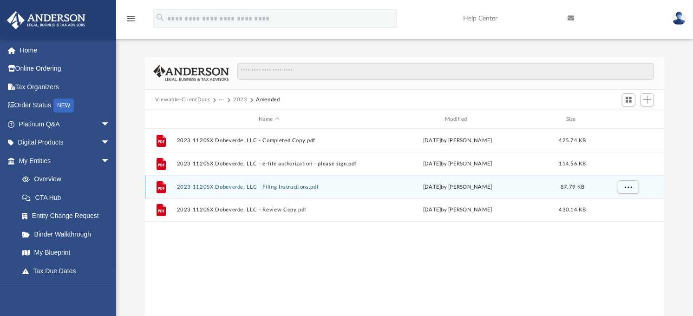
click at [271, 188] on button "2023 1120SX Dobeverde, LLC - Filing Instructions.pdf" at bounding box center [269, 187] width 184 height 6
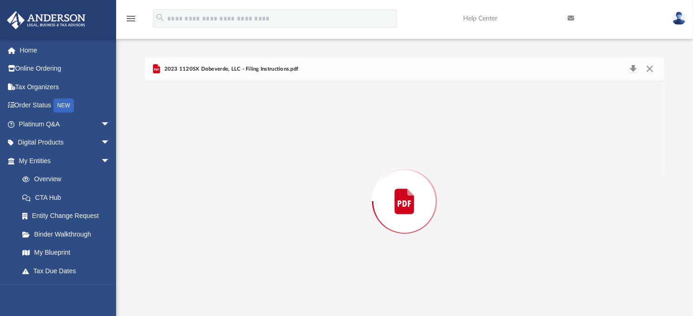
scroll to position [5, 0]
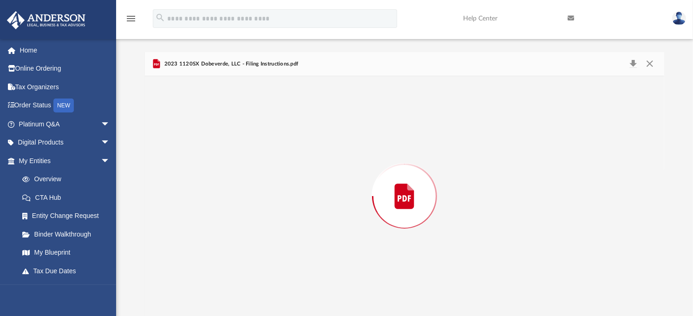
click at [271, 188] on div "Preview" at bounding box center [404, 196] width 519 height 240
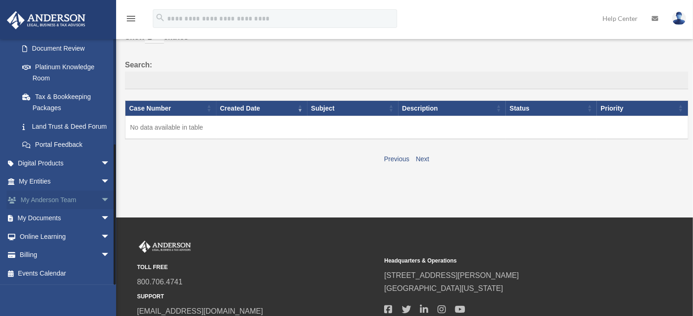
scroll to position [103, 0]
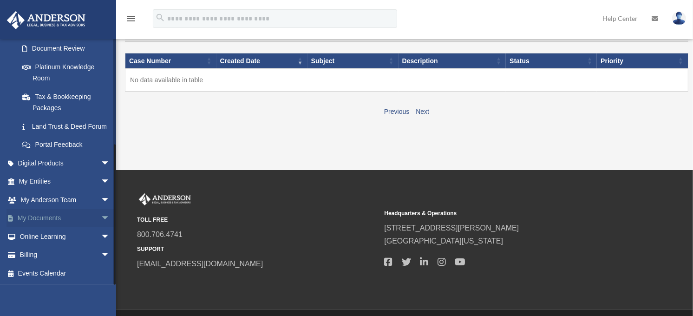
click at [101, 216] on span "arrow_drop_down" at bounding box center [110, 218] width 19 height 19
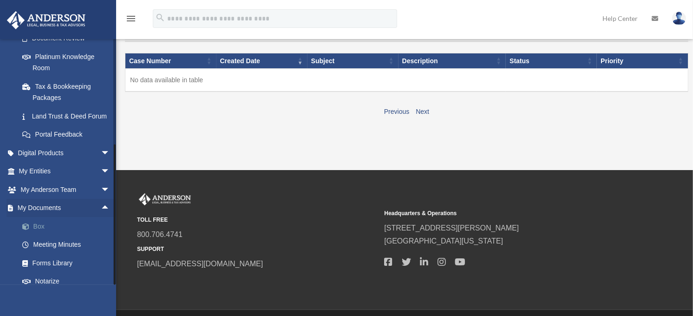
click at [46, 235] on link "Box" at bounding box center [68, 226] width 111 height 19
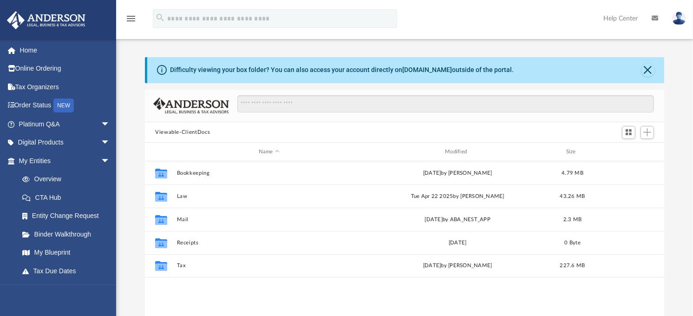
scroll to position [202, 511]
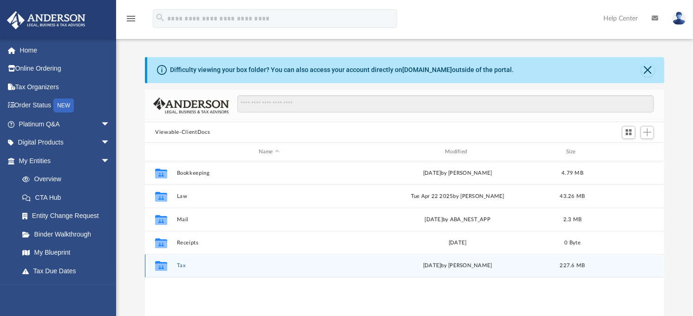
click at [180, 265] on button "Tax" at bounding box center [269, 266] width 184 height 6
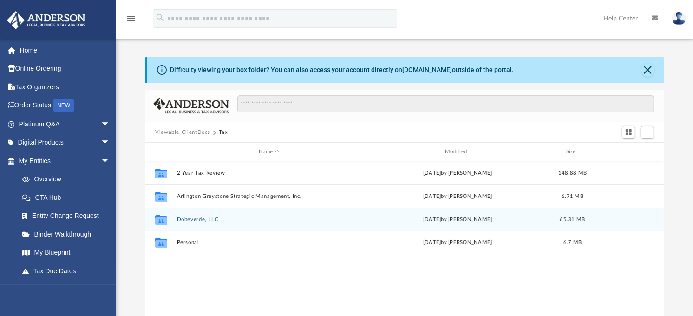
click at [193, 220] on button "Dobeverde, LLC" at bounding box center [269, 219] width 184 height 6
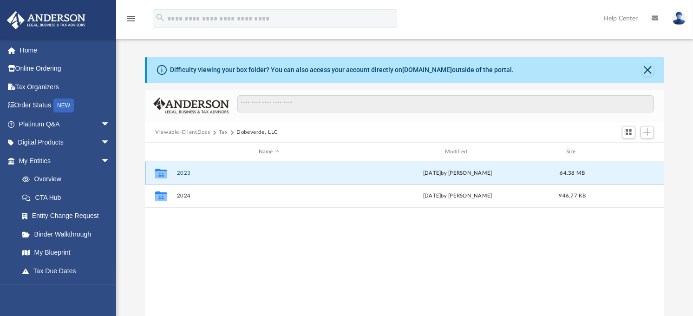
click at [182, 174] on button "2023" at bounding box center [269, 173] width 184 height 6
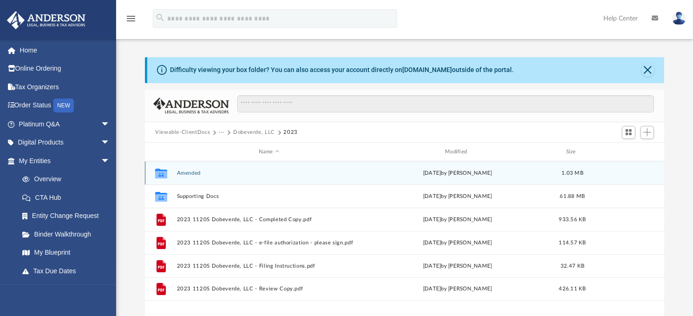
click at [186, 172] on button "Amended" at bounding box center [269, 173] width 184 height 6
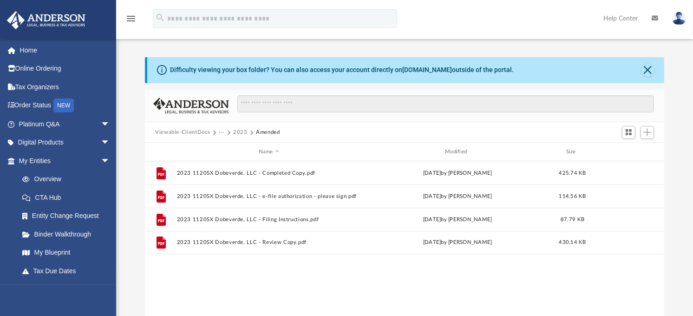
click at [238, 302] on div "File 2023 1120SX Dobeverde, LLC - Completed Copy.pdf Fri Jun 14 2024 by Jasmine…" at bounding box center [404, 257] width 519 height 192
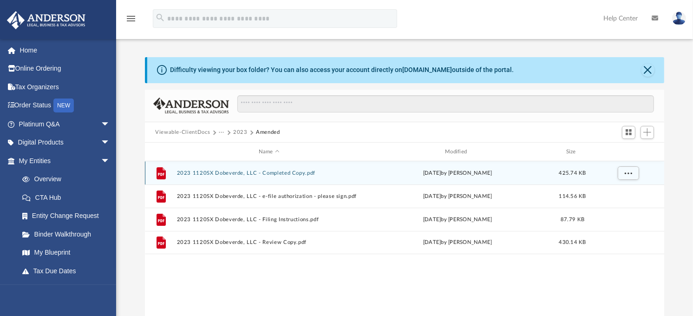
click at [254, 175] on button "2023 1120SX Dobeverde, LLC - Completed Copy.pdf" at bounding box center [269, 173] width 184 height 6
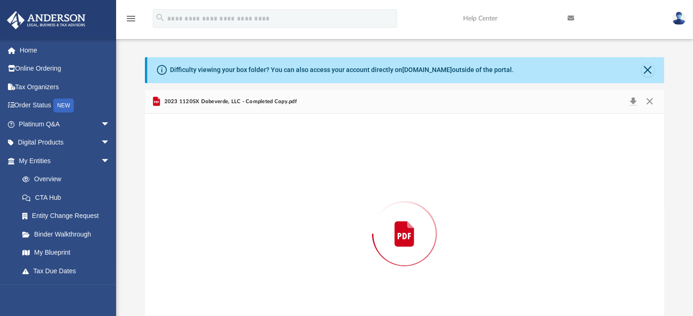
scroll to position [38, 0]
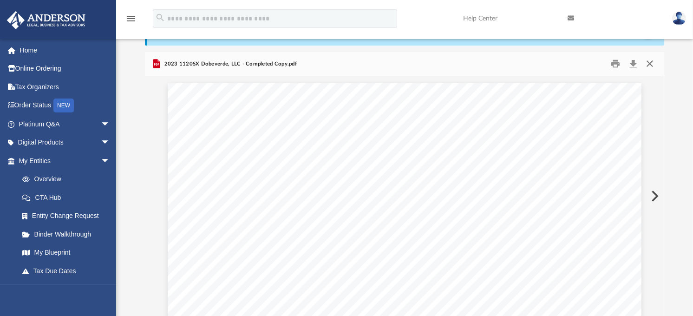
click at [651, 63] on button "Close" at bounding box center [649, 64] width 17 height 14
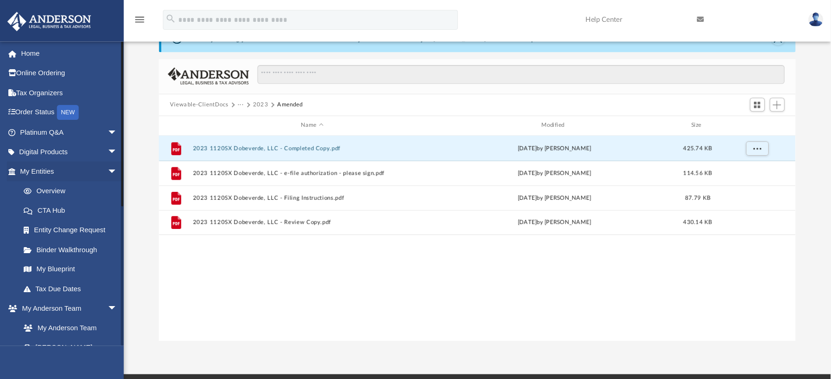
scroll to position [202, 634]
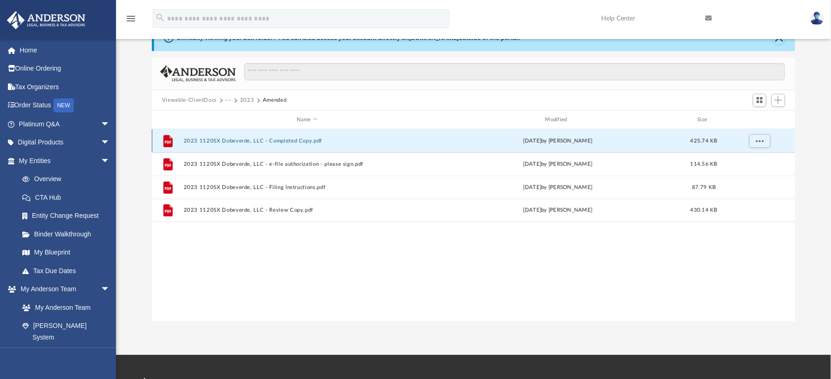
click at [253, 140] on button "2023 1120SX Dobeverde, LLC - Completed Copy.pdf" at bounding box center [307, 141] width 247 height 6
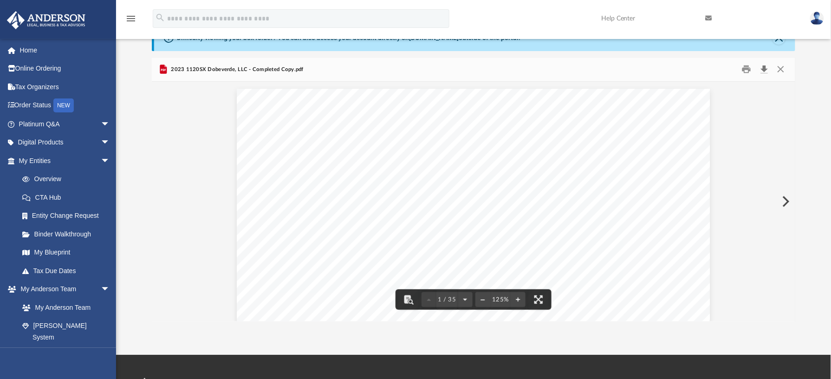
click at [700, 69] on button "Download" at bounding box center [764, 69] width 17 height 14
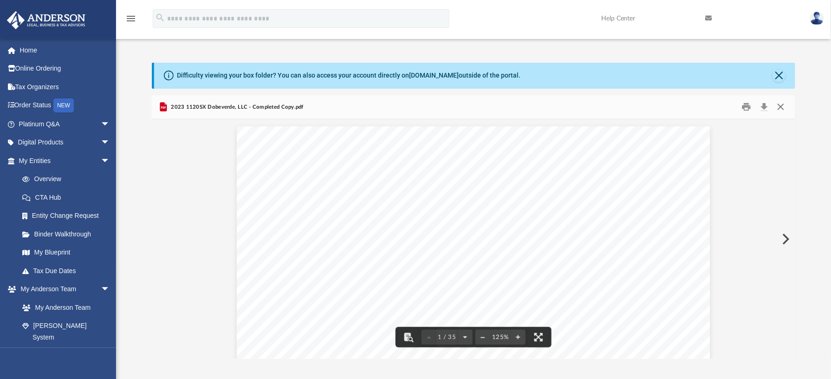
click at [700, 108] on button "Close" at bounding box center [781, 107] width 17 height 14
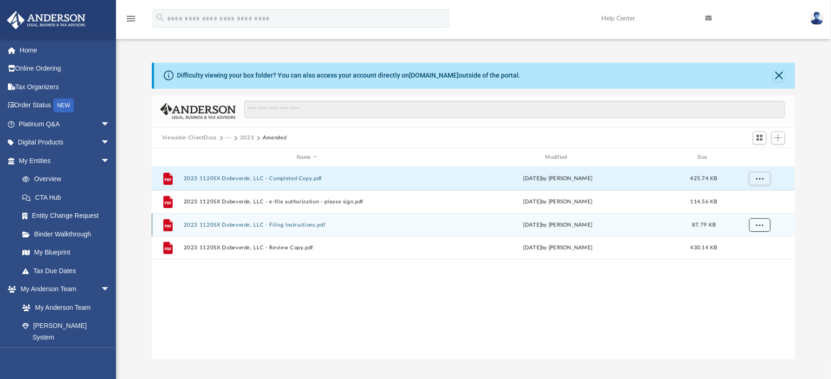
click at [700, 224] on span "More options" at bounding box center [760, 224] width 7 height 5
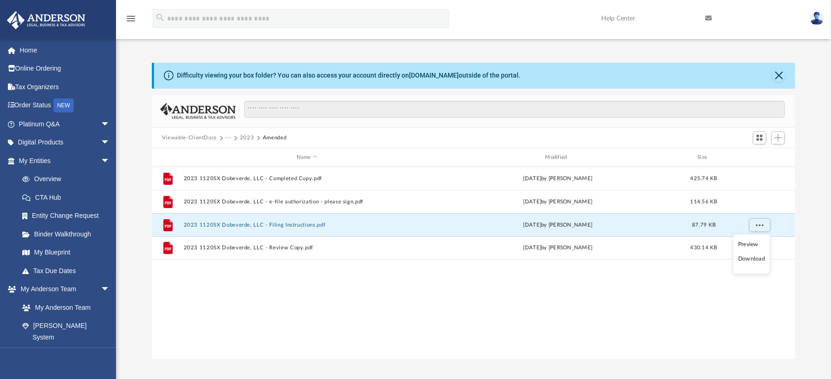
click at [700, 258] on li "Download" at bounding box center [751, 259] width 27 height 10
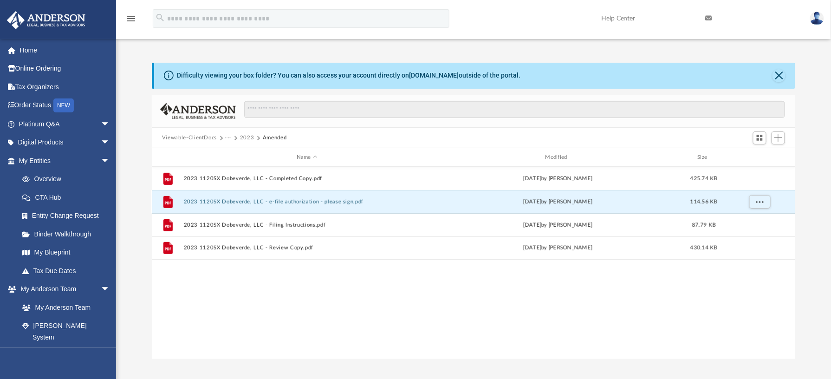
click at [293, 201] on button "2023 1120SX Dobeverde, LLC - e-file authorization - please sign.pdf" at bounding box center [307, 202] width 247 height 6
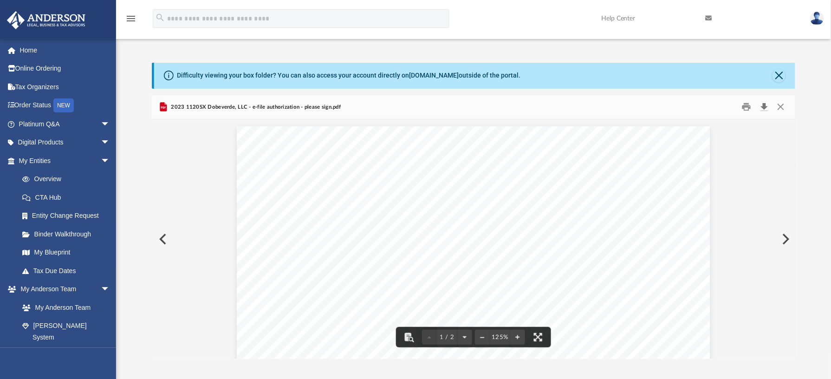
click at [700, 105] on button "Download" at bounding box center [764, 107] width 17 height 14
drag, startPoint x: 182, startPoint y: 200, endPoint x: 184, endPoint y: 209, distance: 9.0
click at [700, 110] on button "Close" at bounding box center [781, 107] width 17 height 14
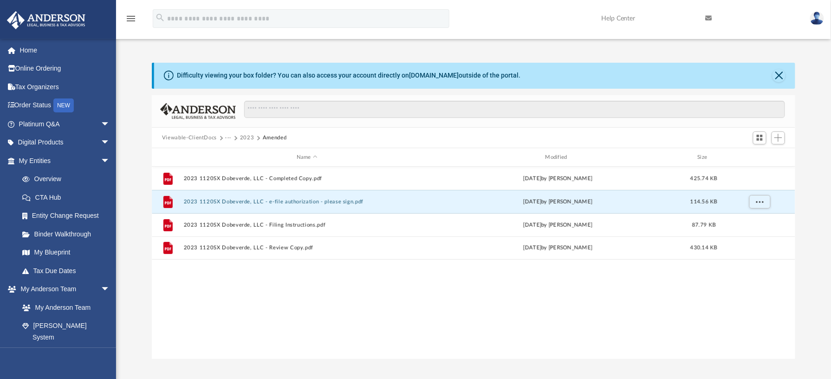
click at [246, 138] on button "2023" at bounding box center [247, 138] width 14 height 8
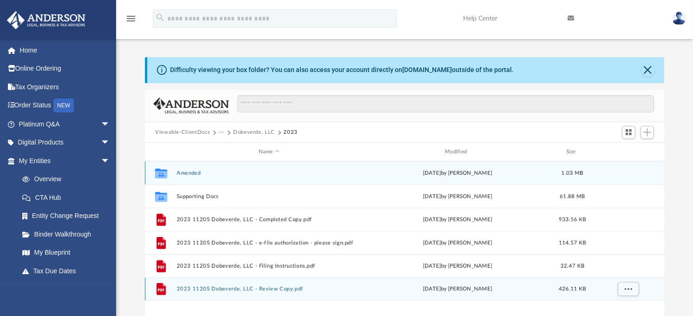
scroll to position [52, 0]
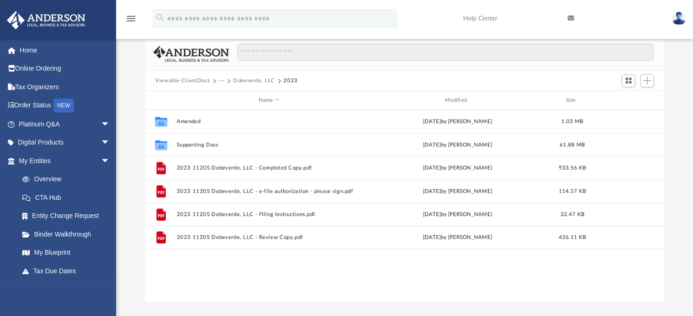
click at [263, 80] on button "Dobeverde, LLC" at bounding box center [254, 81] width 42 height 8
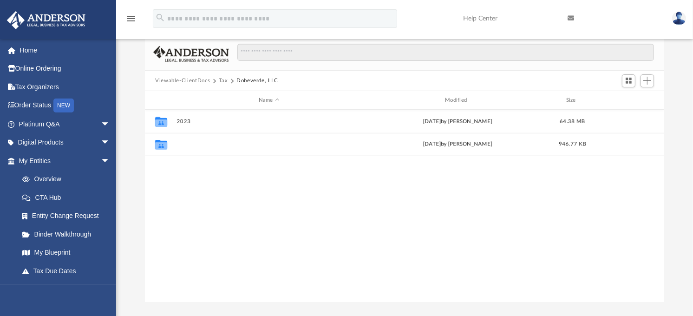
drag, startPoint x: 185, startPoint y: 143, endPoint x: 228, endPoint y: 185, distance: 60.4
click at [186, 144] on button "2024" at bounding box center [269, 145] width 184 height 6
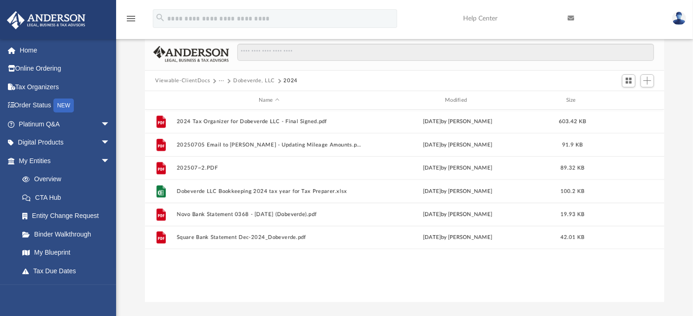
click at [264, 270] on div "File 2024 Tax Organizer for Dobeverde LLC - Final Signed.pdf Mon Jun 30 2025 by…" at bounding box center [404, 206] width 519 height 192
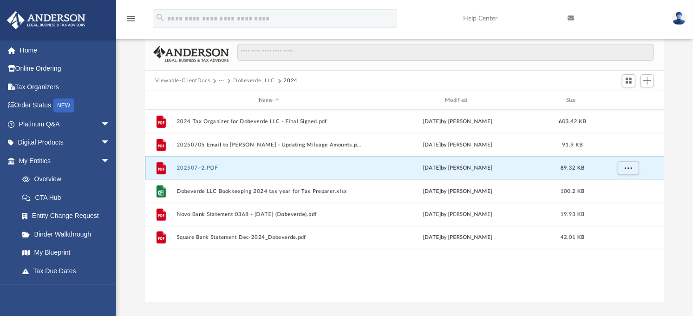
click at [193, 165] on button "202507~2.PDF" at bounding box center [269, 168] width 184 height 6
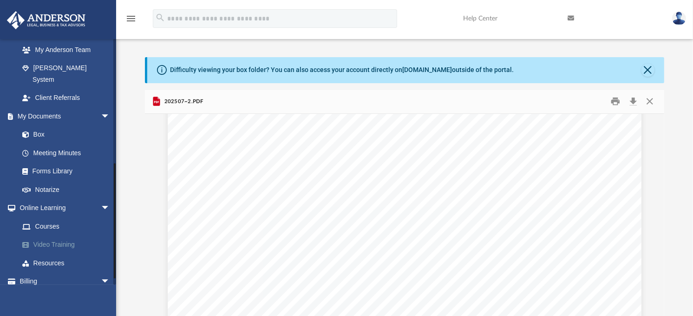
scroll to position [272, 0]
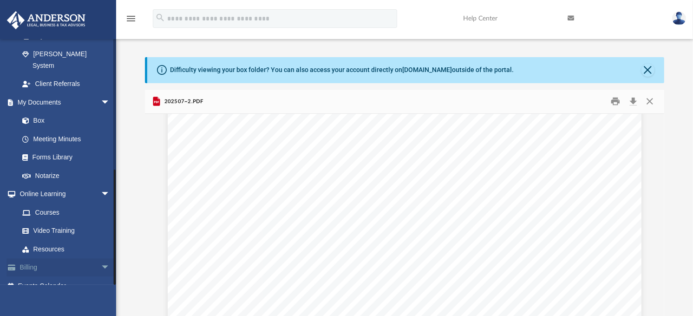
click at [101, 258] on span "arrow_drop_down" at bounding box center [110, 267] width 19 height 19
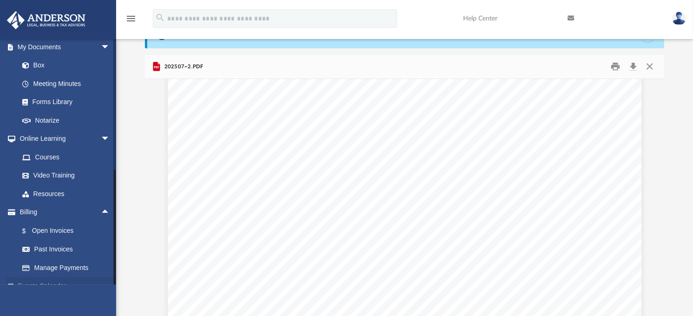
scroll to position [52, 0]
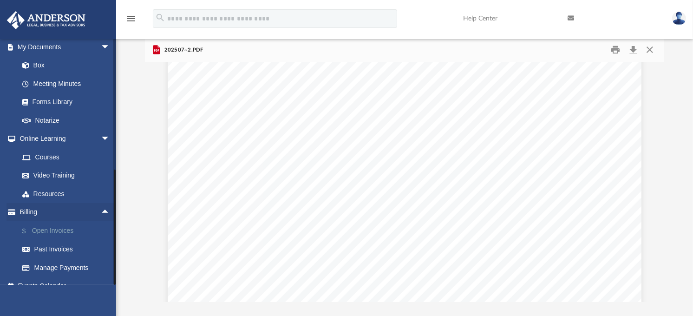
click at [58, 221] on link "$ Open Invoices" at bounding box center [68, 230] width 111 height 19
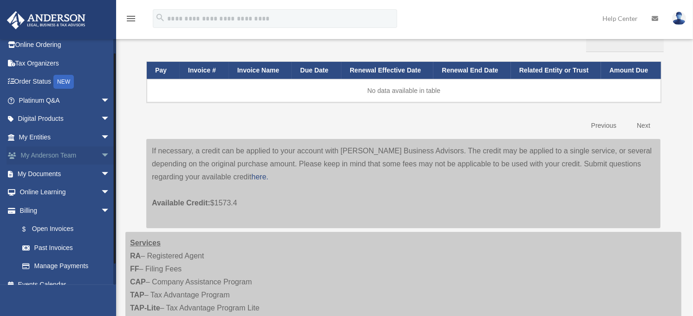
scroll to position [34, 0]
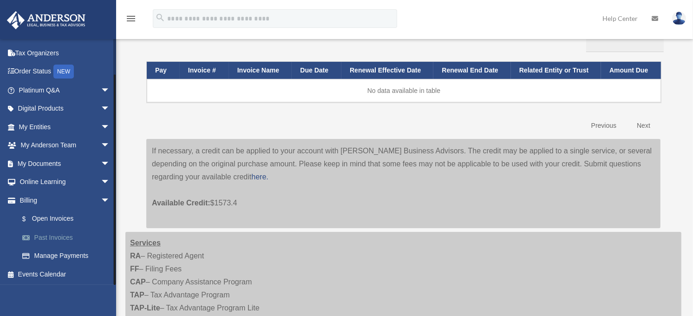
click at [57, 235] on link "Past Invoices" at bounding box center [68, 237] width 111 height 19
click at [49, 235] on link "Past Invoices" at bounding box center [68, 237] width 111 height 19
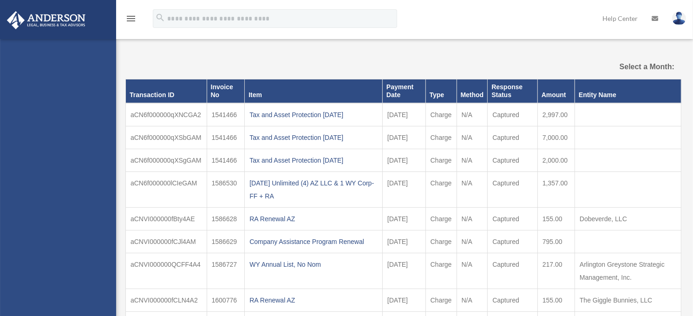
select select
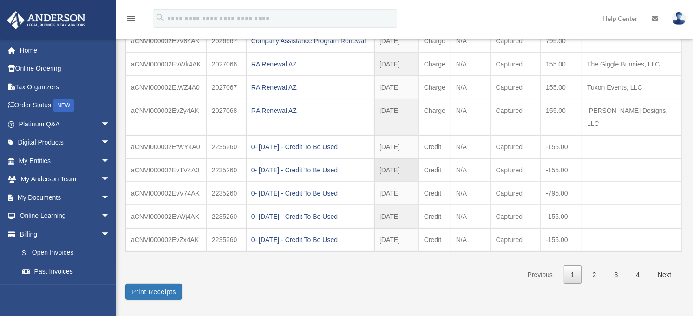
scroll to position [155, 0]
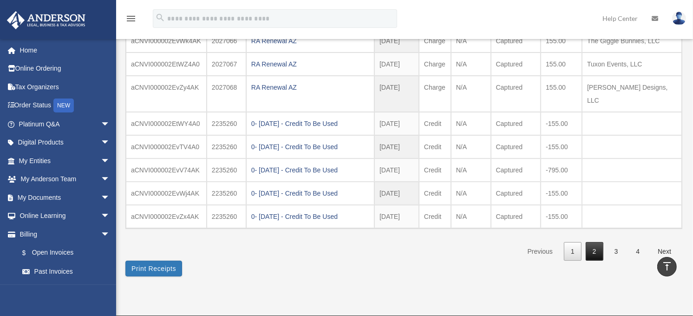
click at [588, 248] on link "2" at bounding box center [595, 251] width 18 height 19
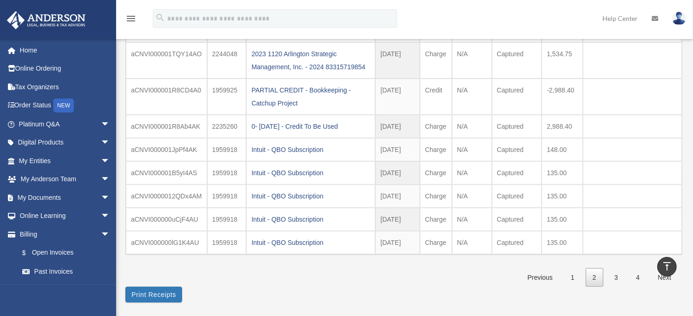
scroll to position [206, 0]
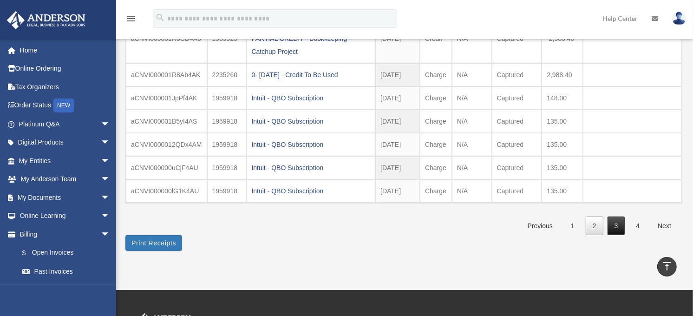
click at [612, 229] on link "3" at bounding box center [616, 225] width 18 height 19
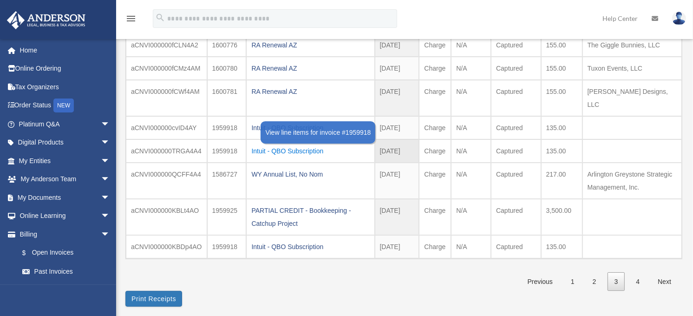
scroll to position [155, 0]
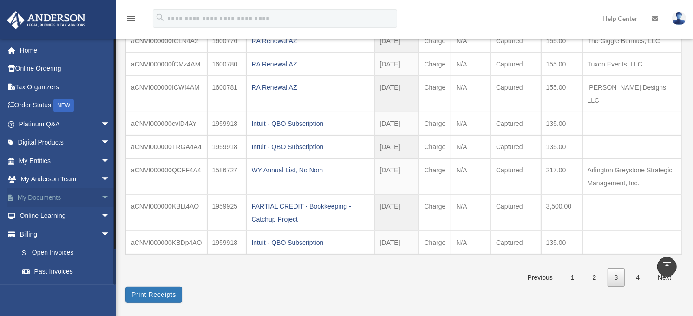
click at [57, 194] on link "My Documents arrow_drop_down" at bounding box center [65, 197] width 117 height 19
click at [101, 196] on span "arrow_drop_down" at bounding box center [110, 197] width 19 height 19
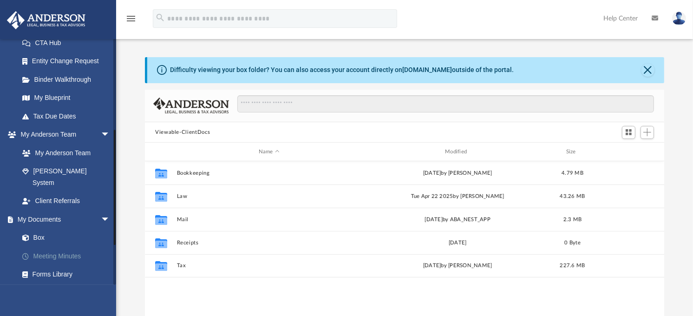
scroll to position [206, 0]
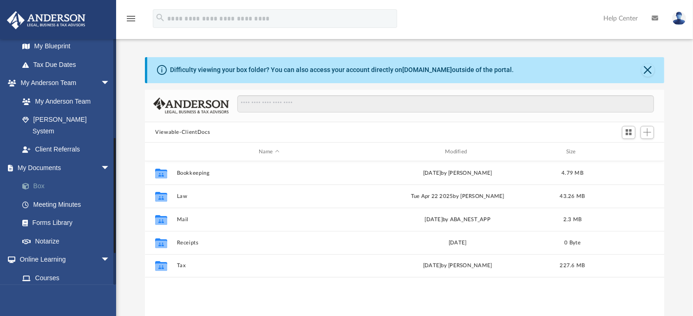
click at [36, 177] on link "Box" at bounding box center [68, 186] width 111 height 19
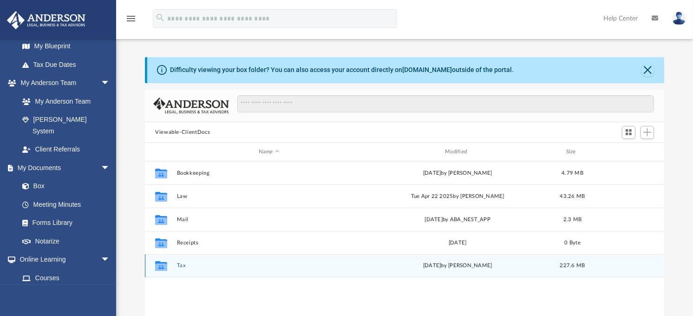
click at [182, 267] on button "Tax" at bounding box center [269, 266] width 184 height 6
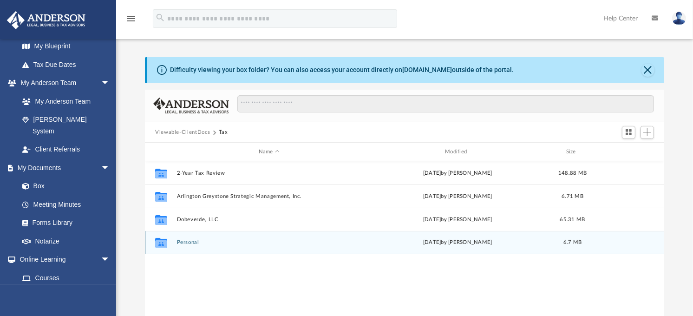
click at [191, 242] on button "Personal" at bounding box center [269, 243] width 184 height 6
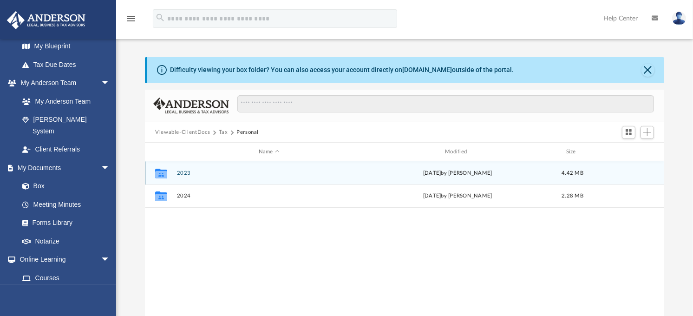
click at [186, 174] on button "2023" at bounding box center [269, 173] width 184 height 6
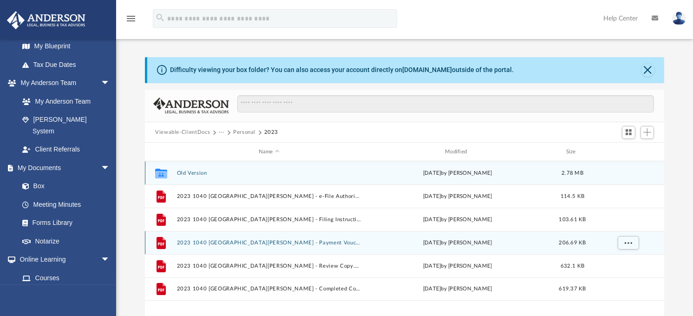
scroll to position [52, 0]
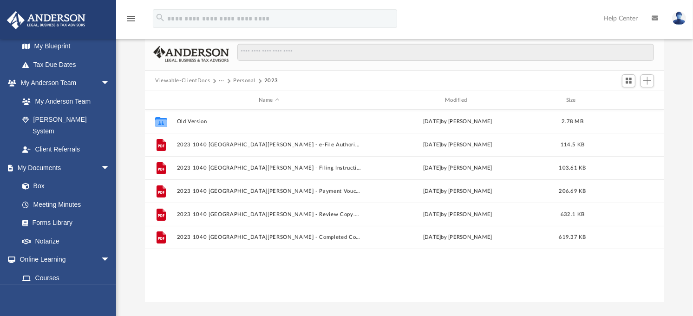
click at [243, 80] on button "Personal" at bounding box center [244, 81] width 22 height 8
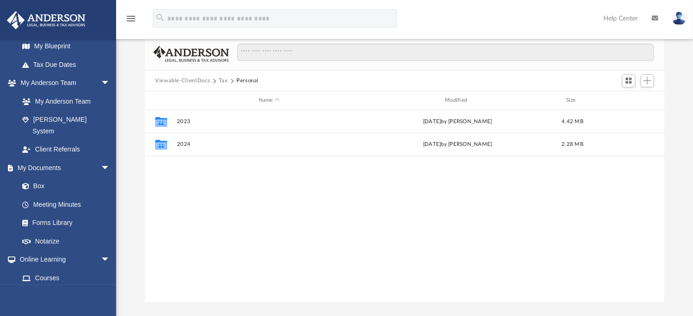
drag, startPoint x: 221, startPoint y: 80, endPoint x: 221, endPoint y: 87, distance: 7.0
click at [221, 81] on button "Tax" at bounding box center [223, 81] width 9 height 8
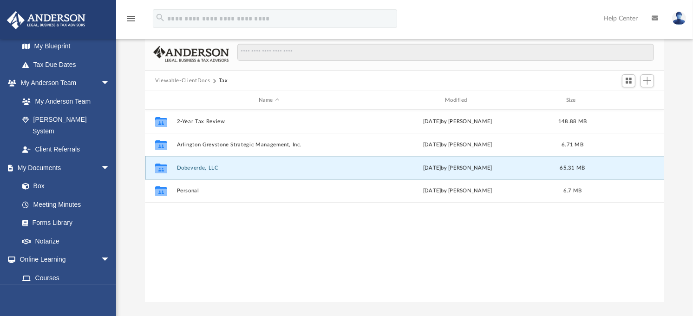
drag, startPoint x: 194, startPoint y: 168, endPoint x: 202, endPoint y: 173, distance: 9.4
click at [194, 168] on button "Dobeverde, LLC" at bounding box center [269, 168] width 184 height 6
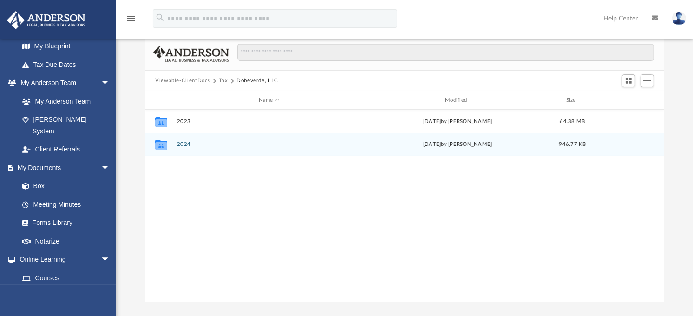
click at [185, 142] on button "2024" at bounding box center [269, 145] width 184 height 6
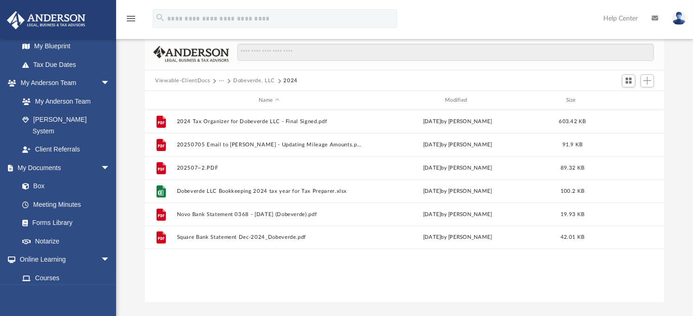
click at [255, 79] on button "Dobeverde, LLC" at bounding box center [254, 81] width 42 height 8
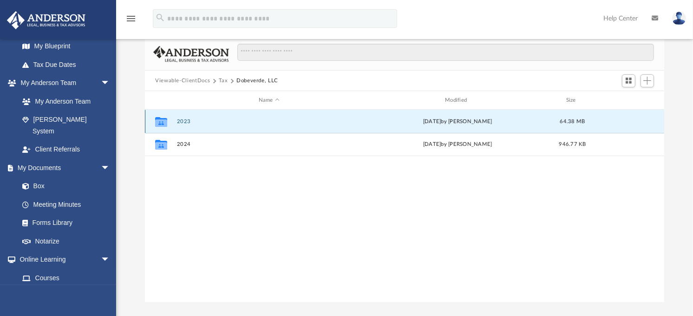
click at [183, 124] on button "2023" at bounding box center [269, 121] width 184 height 6
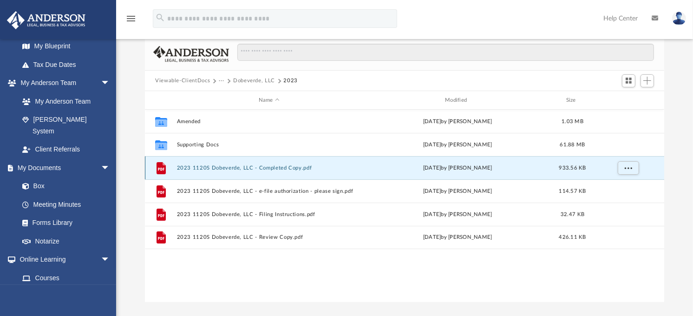
click at [259, 168] on button "2023 1120S Dobeverde, LLC - Completed Copy.pdf" at bounding box center [269, 168] width 184 height 6
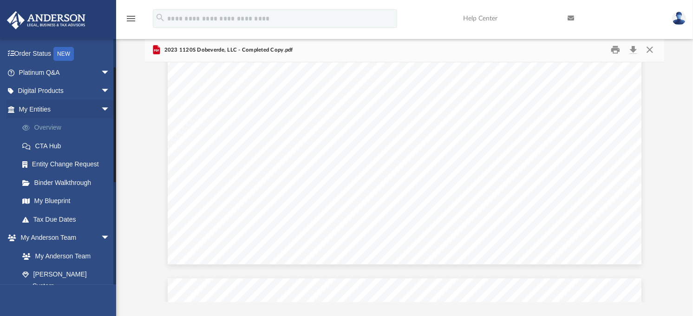
scroll to position [103, 0]
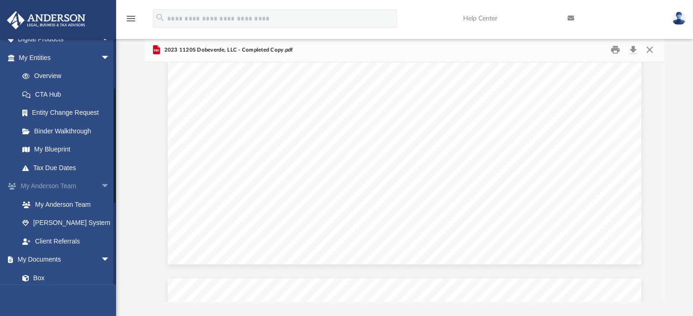
click at [101, 184] on span "arrow_drop_down" at bounding box center [110, 186] width 19 height 19
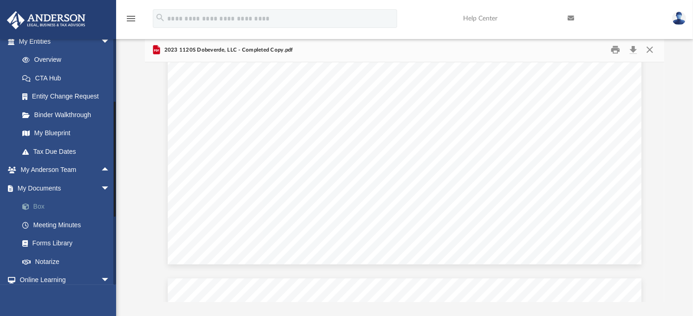
scroll to position [155, 0]
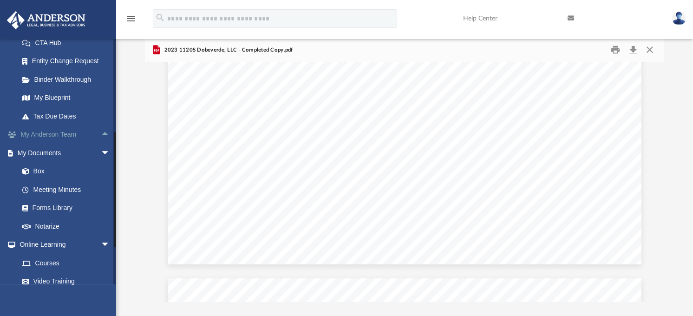
click at [101, 133] on span "arrow_drop_up" at bounding box center [110, 134] width 19 height 19
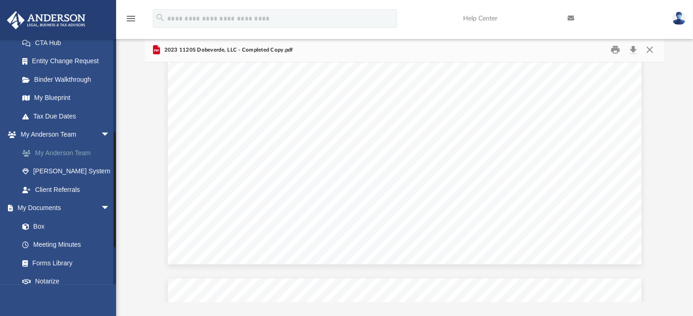
click at [78, 152] on link "My Anderson Team" at bounding box center [68, 153] width 111 height 19
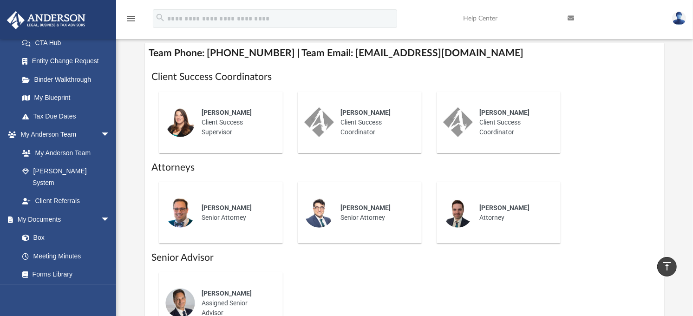
scroll to position [412, 0]
